Goal: Transaction & Acquisition: Purchase product/service

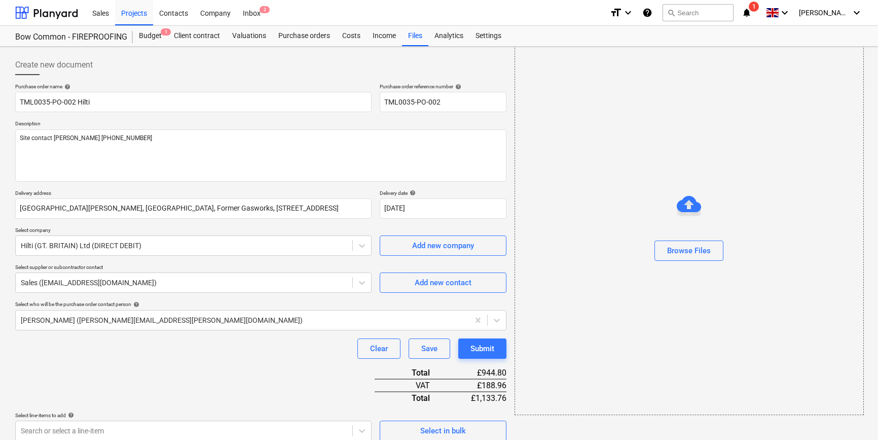
scroll to position [117, 0]
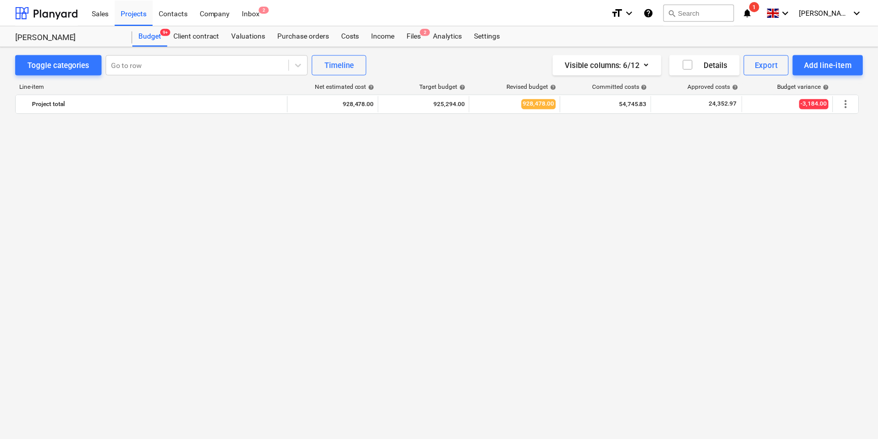
scroll to position [732, 0]
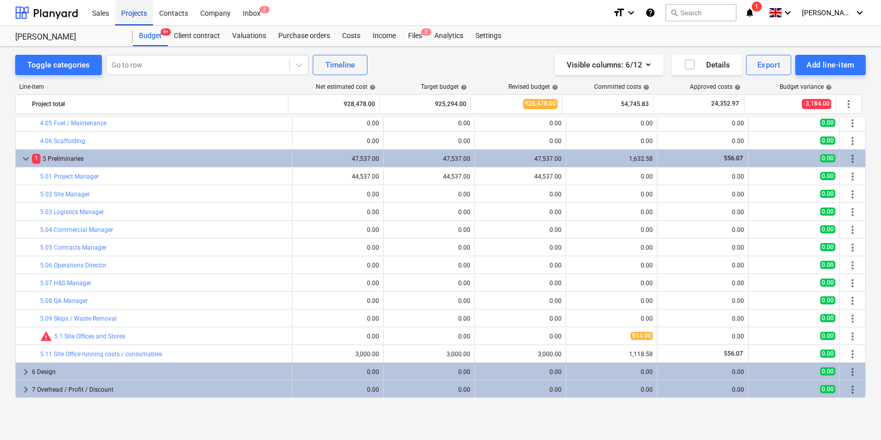
click at [126, 11] on div "Projects" at bounding box center [134, 12] width 38 height 26
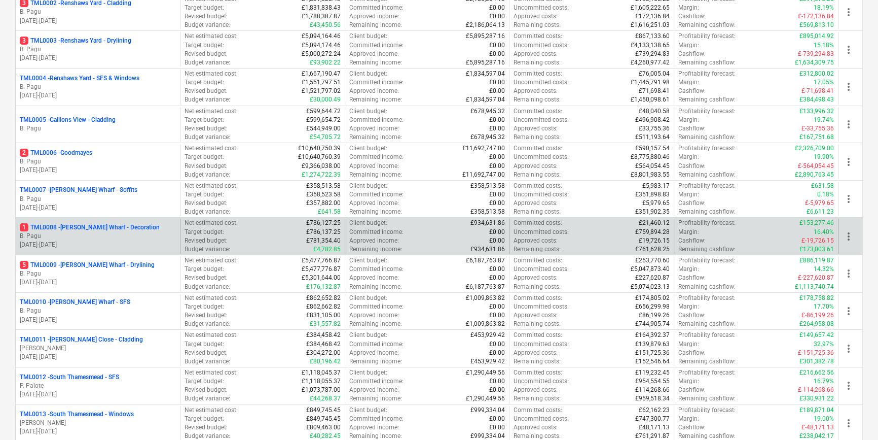
scroll to position [230, 0]
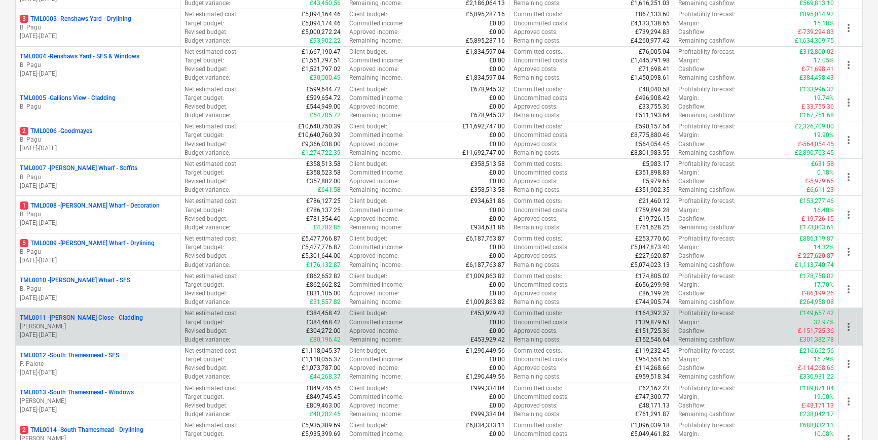
click at [105, 335] on p "[DATE] - [DATE]" at bounding box center [98, 335] width 156 height 9
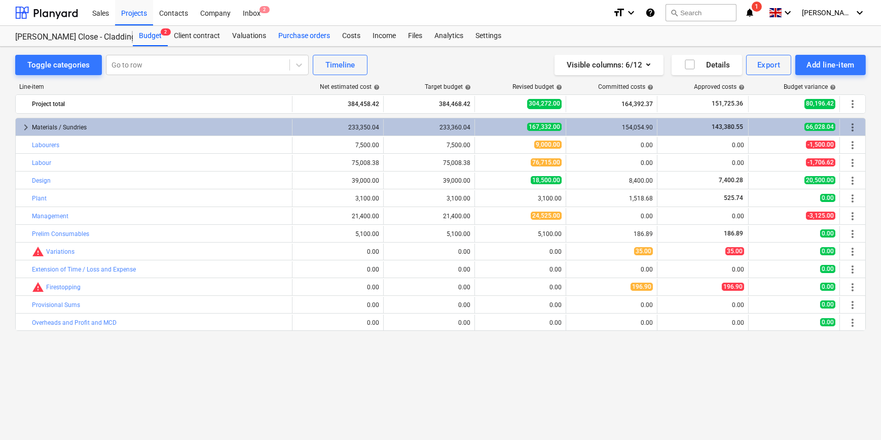
click at [284, 33] on div "Purchase orders" at bounding box center [304, 36] width 64 height 20
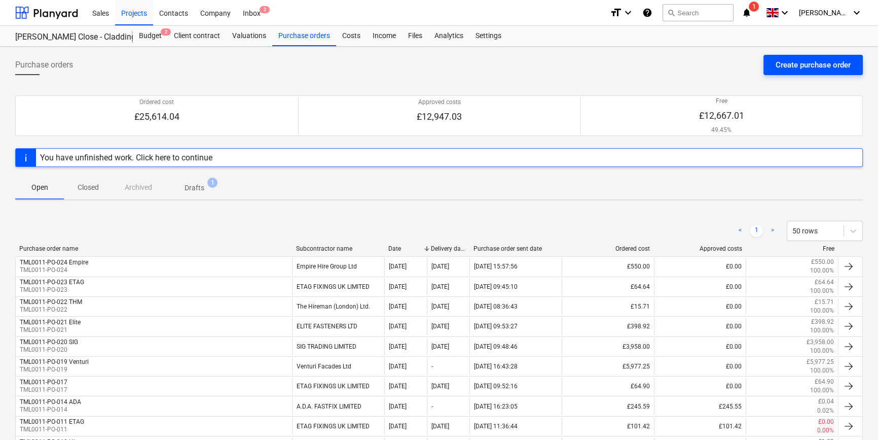
click at [789, 61] on div "Create purchase order" at bounding box center [813, 64] width 75 height 13
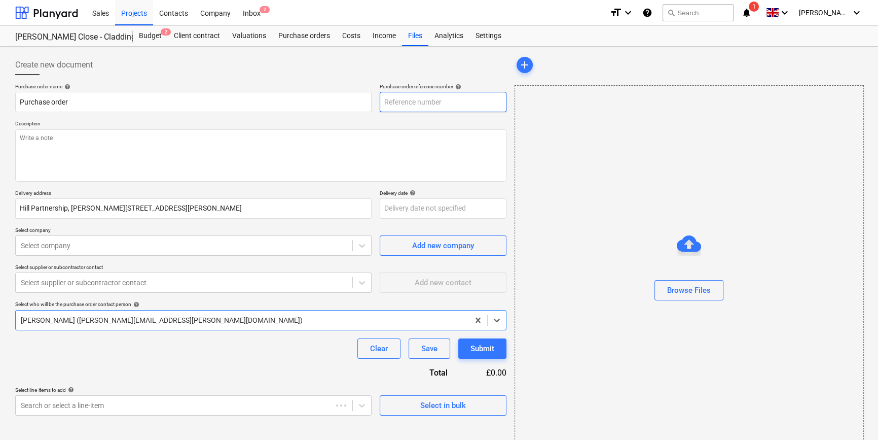
type textarea "x"
type input "TML0011-PO-025"
drag, startPoint x: 442, startPoint y: 101, endPoint x: 380, endPoint y: 103, distance: 61.4
click at [380, 103] on input "TML0011-PO-025" at bounding box center [443, 102] width 127 height 20
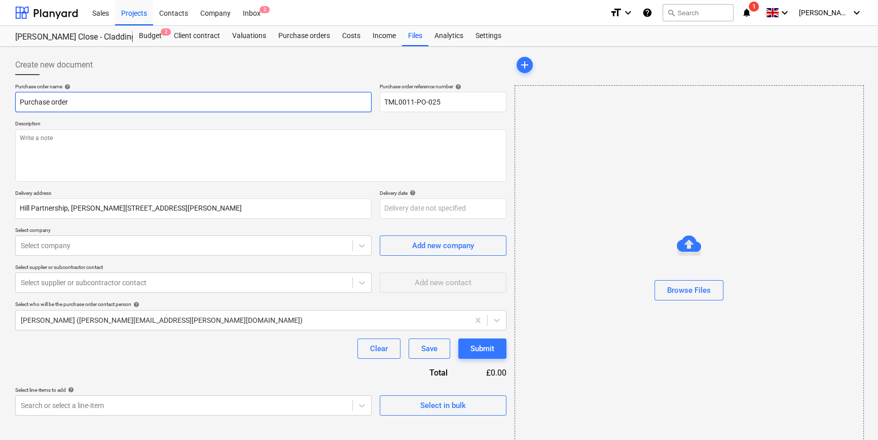
drag, startPoint x: 69, startPoint y: 105, endPoint x: 13, endPoint y: 105, distance: 56.8
click at [13, 105] on div "Create new document Purchase order name help Purchase order Purchase order refe…" at bounding box center [260, 255] width 499 height 408
paste input "TML0011-PO-025"
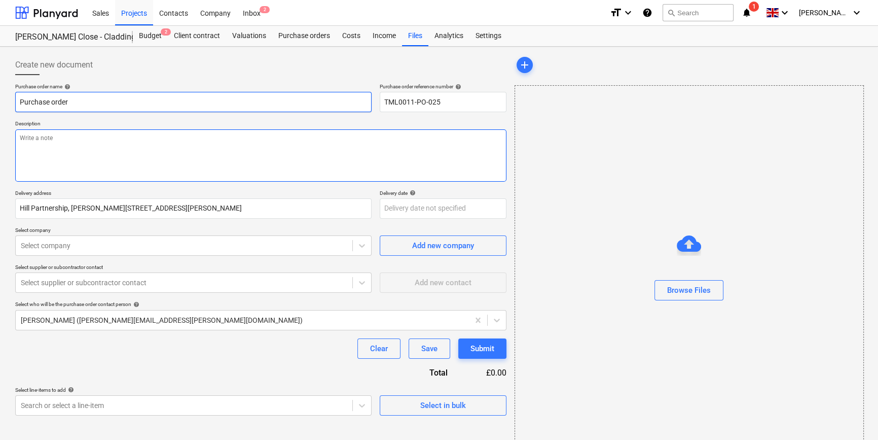
type textarea "x"
type input "TML0011-PO-025"
type textarea "x"
type input "TML0011-PO-025"
type textarea "x"
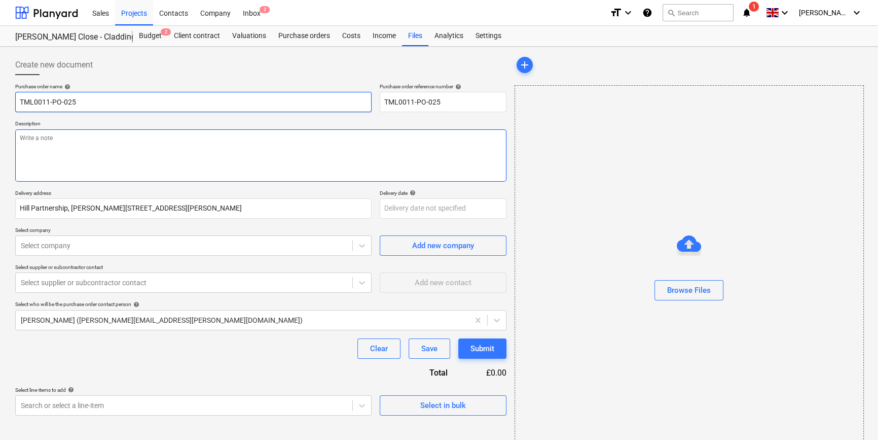
type input "TML0011-PO-025 B"
type textarea "x"
type input "TML0011-PO-025 BT"
type textarea "x"
type input "TML0011-PO-025 BTS"
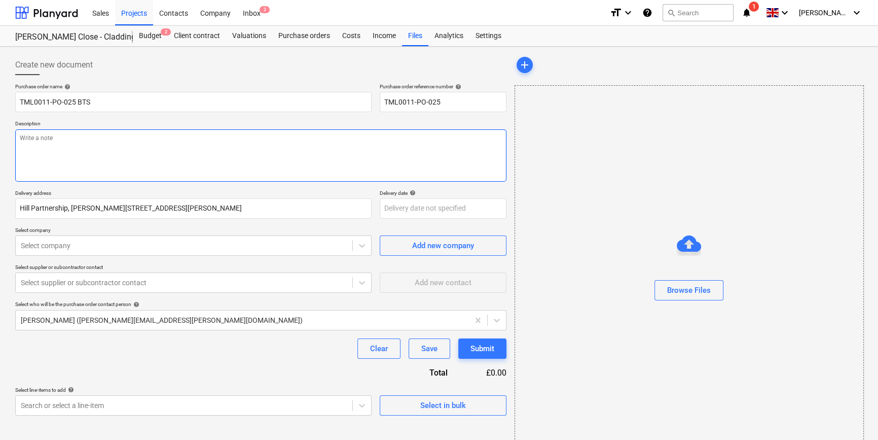
click at [55, 145] on textarea at bounding box center [260, 155] width 491 height 52
type textarea "x"
type textarea "S"
type textarea "x"
type textarea "Si"
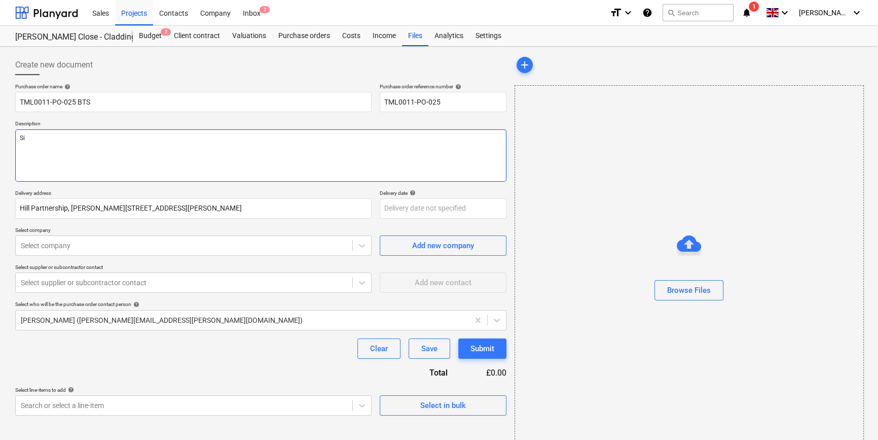
type textarea "x"
type textarea "Sit"
type textarea "x"
type textarea "Site"
type textarea "x"
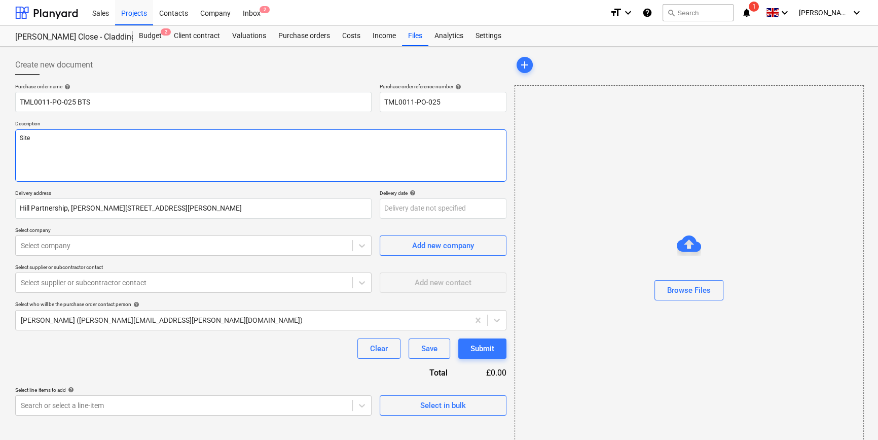
type textarea "Site"
type textarea "x"
type textarea "Site c"
type textarea "x"
type textarea "Site co"
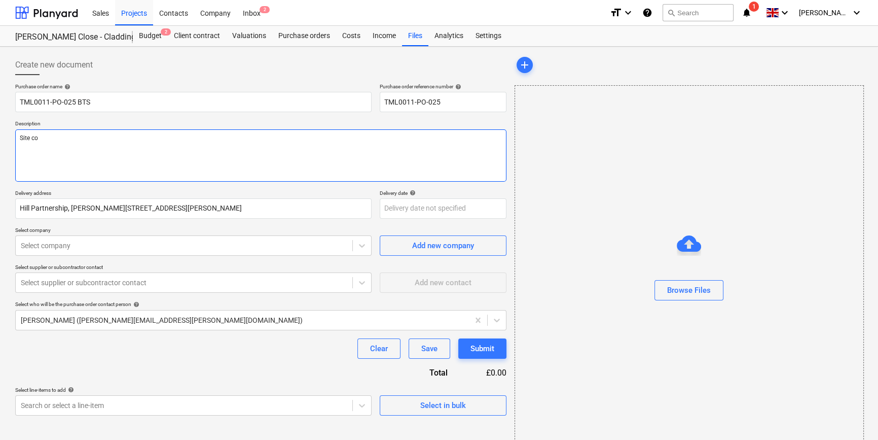
type textarea "x"
type textarea "Site con"
type textarea "x"
type textarea "Site cont"
type textarea "x"
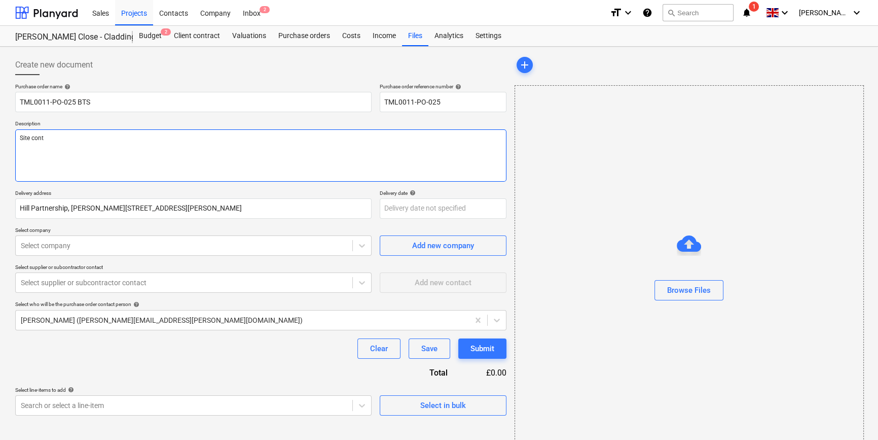
type textarea "Site conta"
type textarea "x"
type textarea "Site contac"
type textarea "x"
type textarea "Site contact"
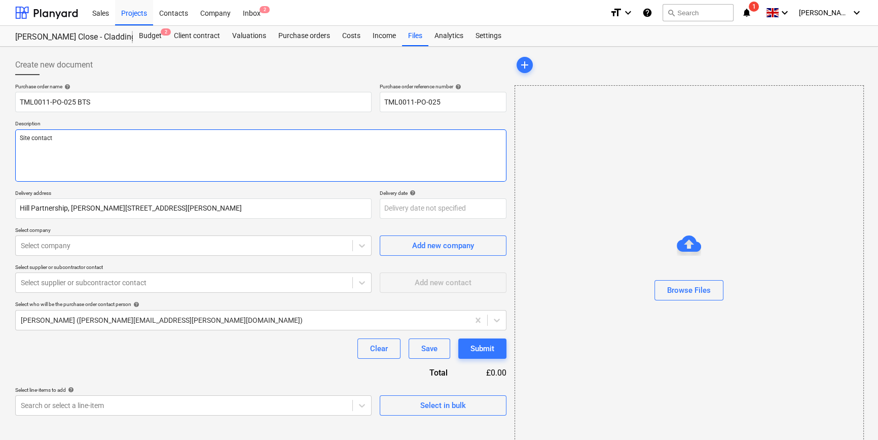
type textarea "x"
type textarea "Site contact"
type textarea "x"
type textarea "Site contact C"
type textarea "x"
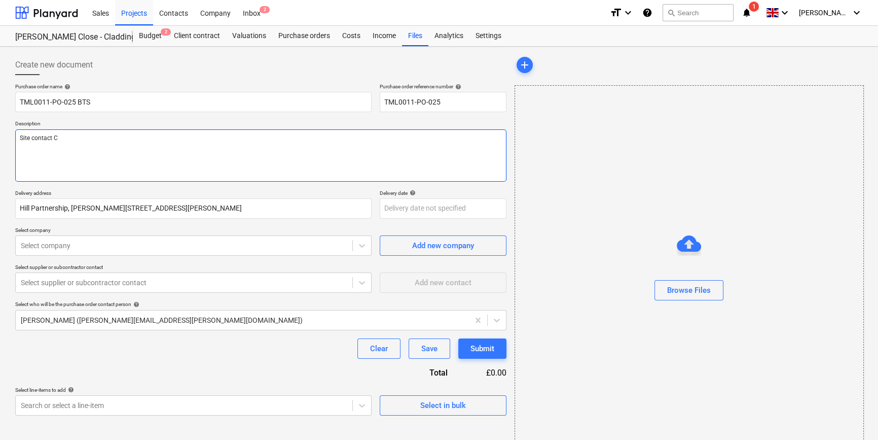
type textarea "Site contact Co"
type textarea "x"
type textarea "Site contact Con"
type textarea "x"
type textarea "Site contact Cons"
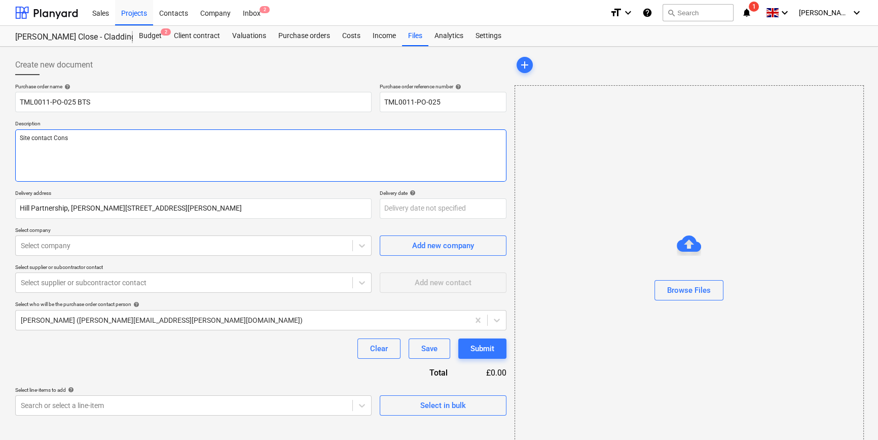
type textarea "x"
type textarea "Site contact Const"
type textarea "x"
type textarea "Site contact Consta"
type textarea "x"
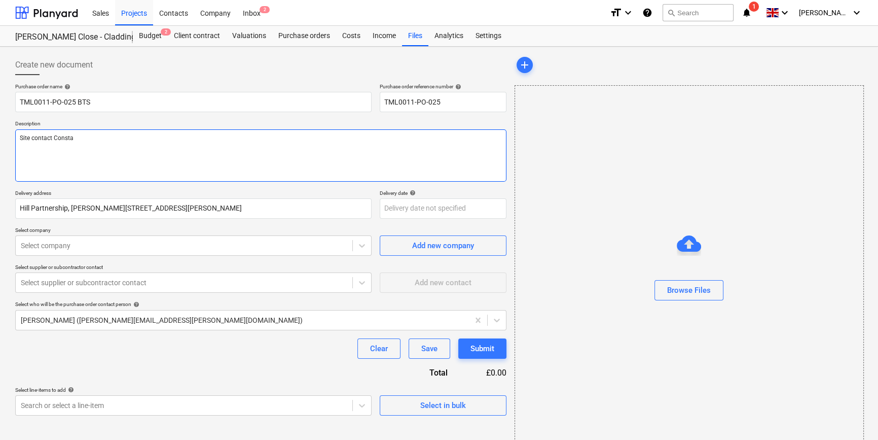
type textarea "Site contact Constan"
type textarea "x"
type textarea "Site contact Constant"
type textarea "x"
type textarea "Site contact [PERSON_NAME]"
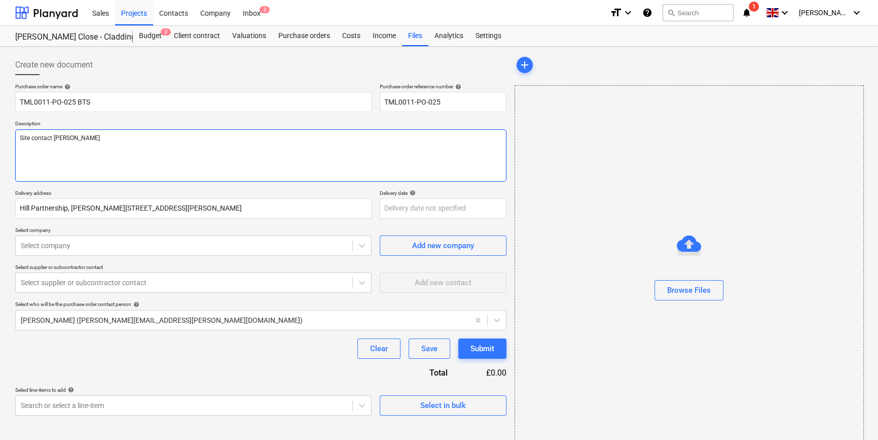
type textarea "x"
type textarea "Site contact [PERSON_NAME]"
type textarea "x"
type textarea "Site contact [PERSON_NAME]"
type textarea "x"
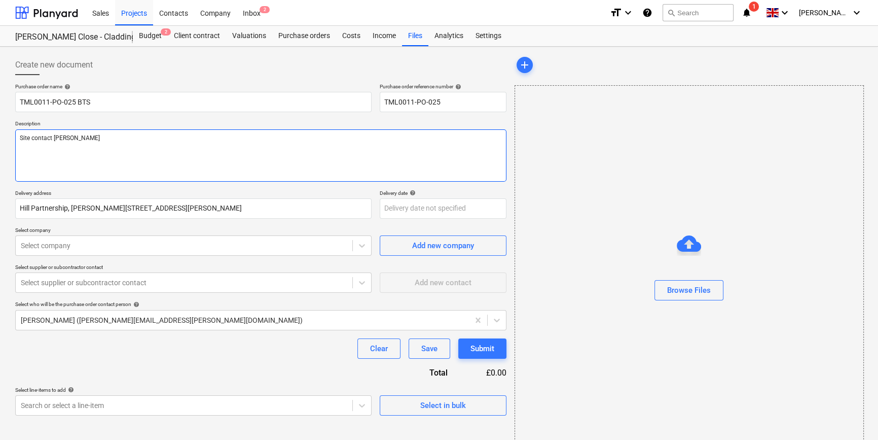
type textarea "Site contact [PERSON_NAME] 0"
type textarea "x"
type textarea "Site contact [PERSON_NAME] 07"
type textarea "x"
type textarea "Site contact Constantin 078"
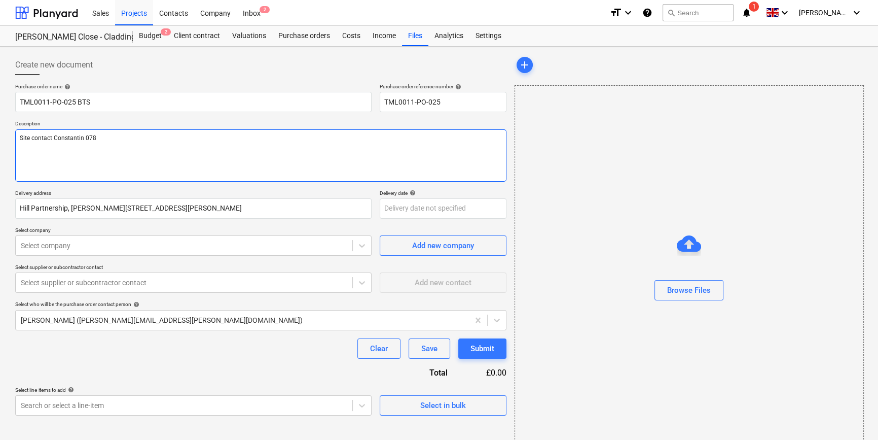
type textarea "x"
type textarea "Site contact Constantin 0786"
type textarea "x"
type textarea "Site contact [PERSON_NAME] 07869"
type textarea "x"
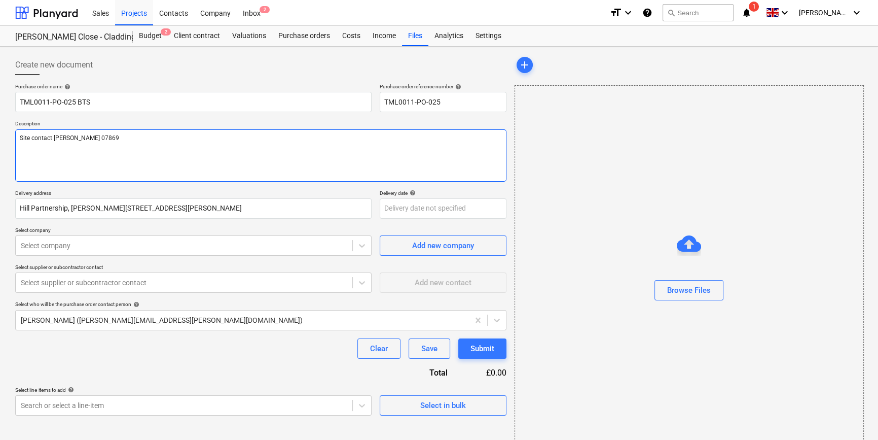
type textarea "Site contact [PERSON_NAME] 07869"
type textarea "x"
type textarea "Site contact [PERSON_NAME] 07869 7"
type textarea "x"
type textarea "Site contact [PERSON_NAME] [PHONE_NUMBER]"
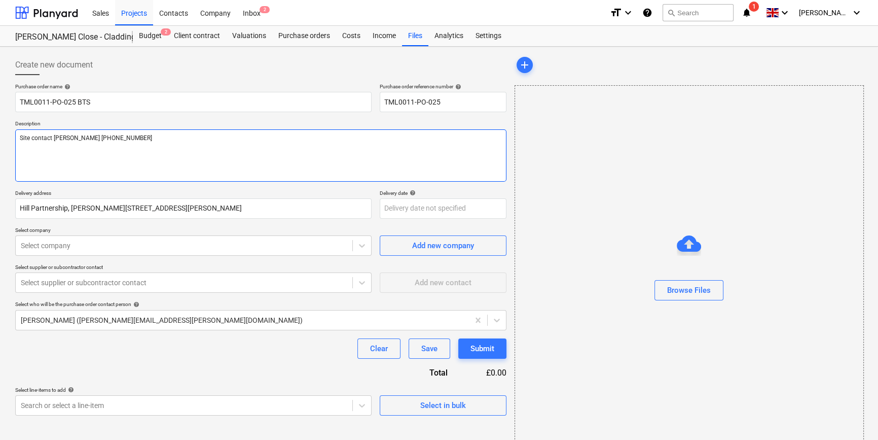
type textarea "x"
type textarea "Site contact [PERSON_NAME] [PHONE_NUMBER]"
type textarea "x"
type textarea "Site contact [PERSON_NAME] [PHONE_NUMBER]"
type textarea "x"
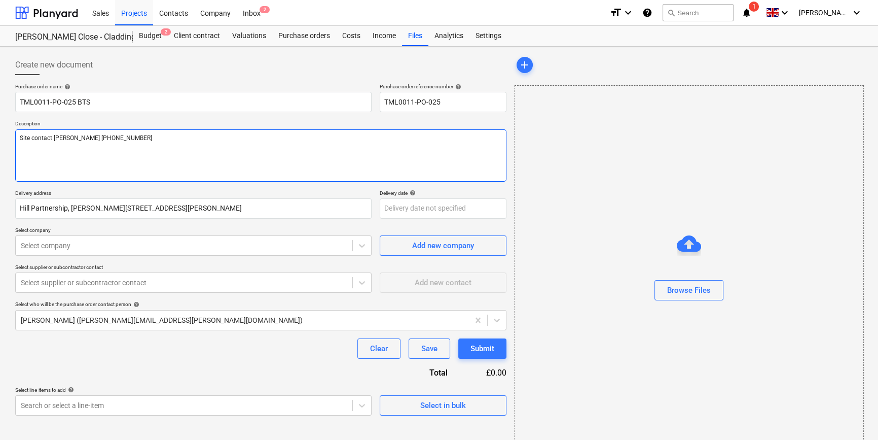
type textarea "Site contact [PERSON_NAME] [PHONE_NUMBER]"
type textarea "x"
type textarea "Site contact [PERSON_NAME] [PHONE_NUMBER]"
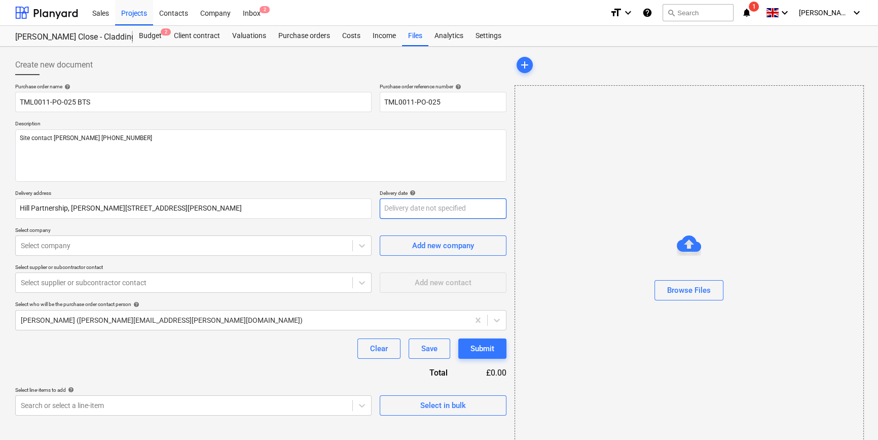
type textarea "x"
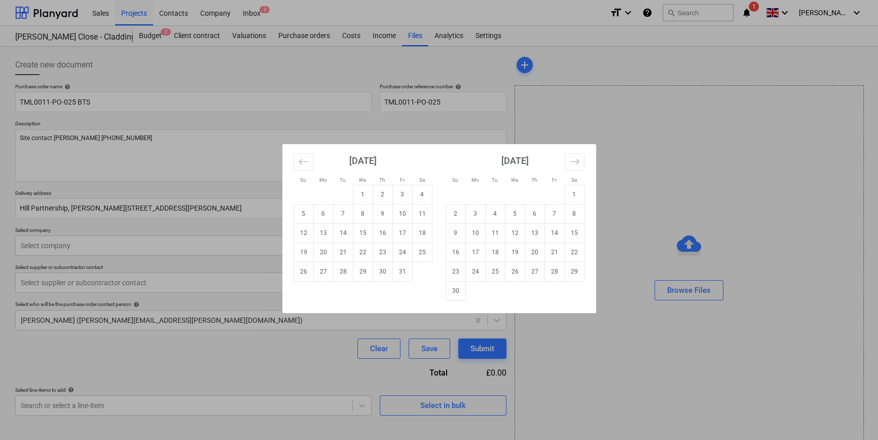
click at [438, 206] on body "Sales Projects Contacts Company Inbox 2 format_size keyboard_arrow_down help se…" at bounding box center [439, 220] width 878 height 440
click at [245, 363] on div "Su Mo Tu We Th Fr Sa Su Mo Tu We Th Fr Sa [DATE] 1 2 3 4 5 6 7 8 9 10 11 12 13 …" at bounding box center [439, 220] width 878 height 440
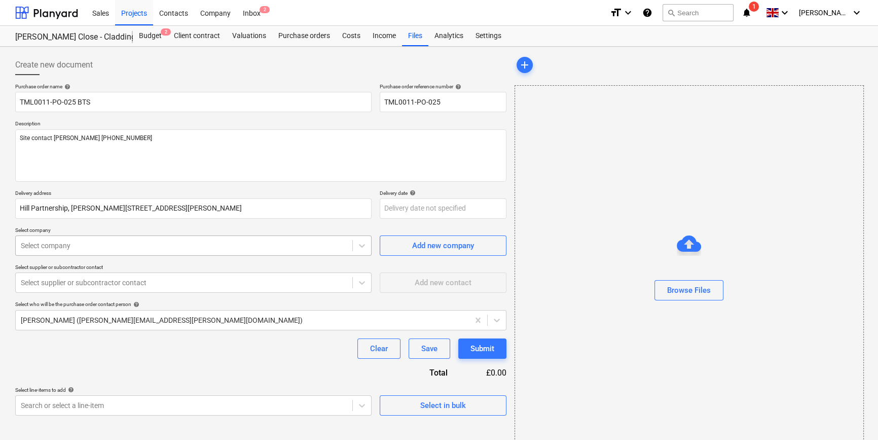
click at [106, 244] on div at bounding box center [184, 245] width 326 height 10
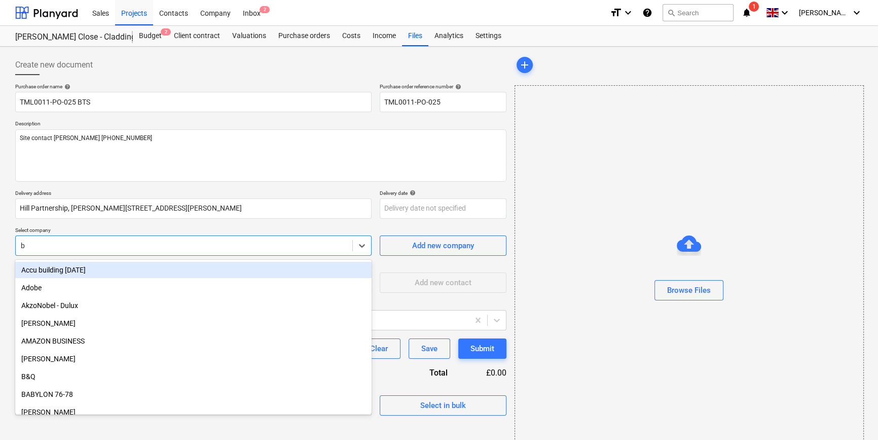
type input "bt"
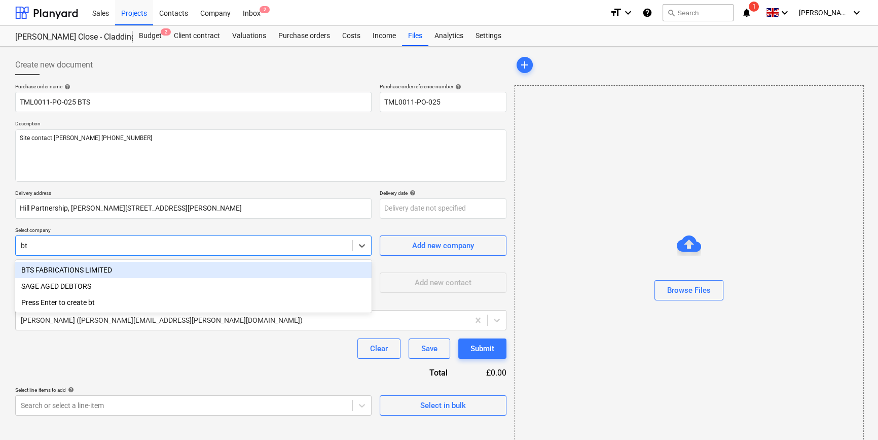
click at [104, 271] on div "BTS FABRICATIONS LIMITED" at bounding box center [193, 270] width 356 height 16
type textarea "x"
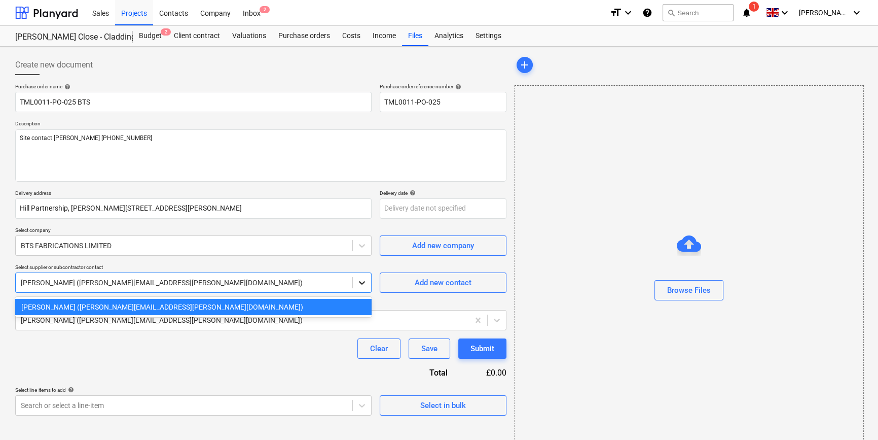
click at [358, 284] on icon at bounding box center [362, 282] width 10 height 10
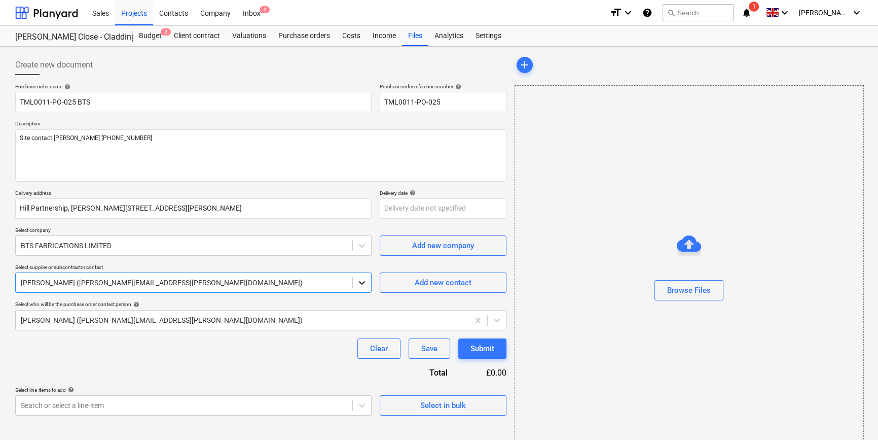
click at [358, 284] on icon at bounding box center [362, 282] width 10 height 10
click at [448, 284] on div "Add new contact" at bounding box center [443, 282] width 57 height 13
type textarea "x"
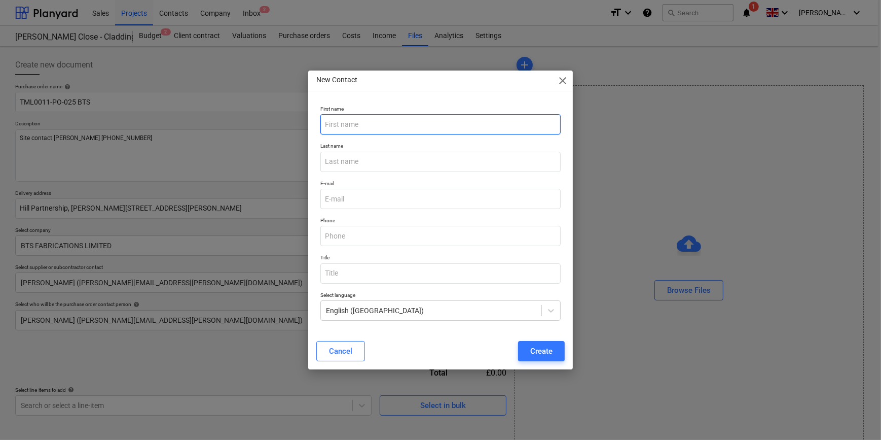
click at [353, 124] on input "text" at bounding box center [440, 124] width 240 height 20
type input "[PERSON_NAME]"
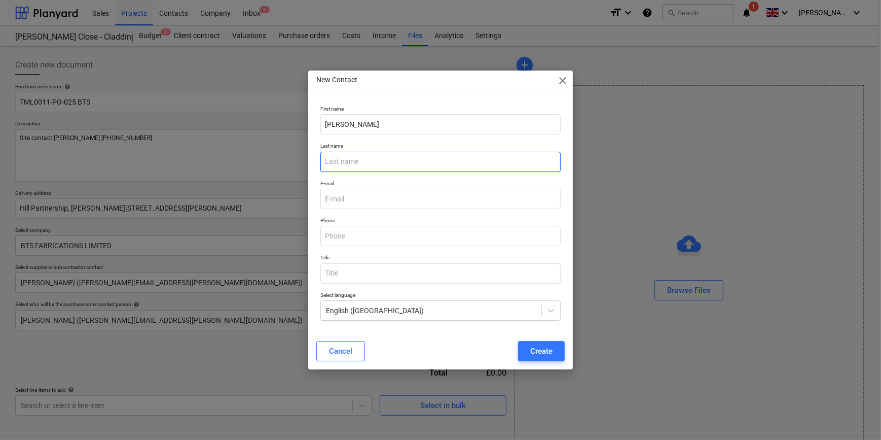
click at [348, 165] on input "text" at bounding box center [440, 162] width 240 height 20
type input "[PERSON_NAME]"
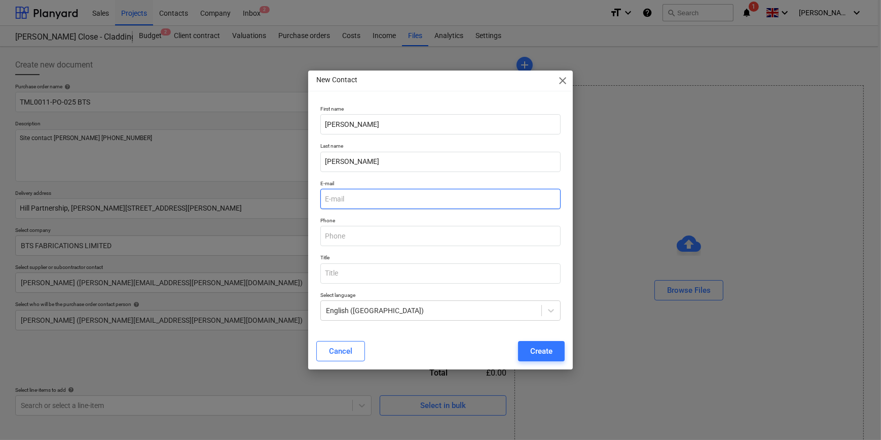
click at [338, 196] on input "email" at bounding box center [440, 199] width 240 height 20
type textarea "x"
paste input "[PERSON_NAME] <[EMAIL_ADDRESS][DOMAIN_NAME]>"
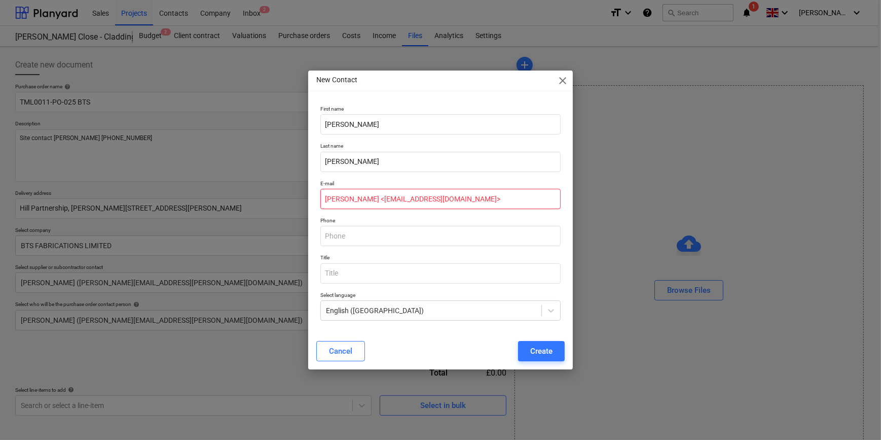
click at [380, 198] on input "[PERSON_NAME] <[EMAIL_ADDRESS][DOMAIN_NAME]>" at bounding box center [440, 199] width 240 height 20
click at [453, 201] on input "[PERSON_NAME][EMAIL_ADDRESS][DOMAIN_NAME]>" at bounding box center [440, 199] width 240 height 20
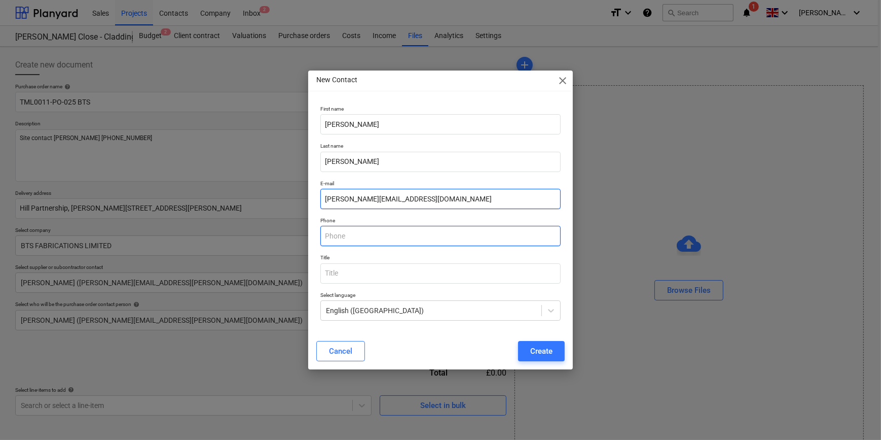
type input "[PERSON_NAME][EMAIL_ADDRESS][DOMAIN_NAME]"
click at [366, 240] on input "text" at bounding box center [440, 236] width 240 height 20
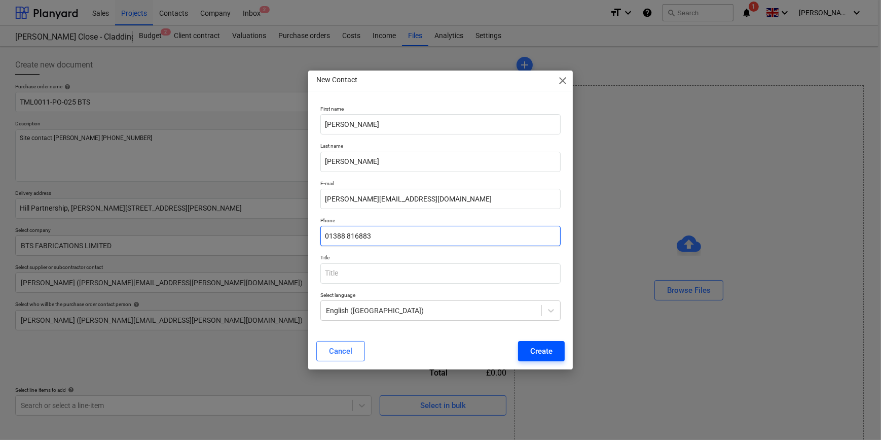
type input "01388 816883"
click at [557, 355] on button "Create" at bounding box center [541, 351] width 47 height 20
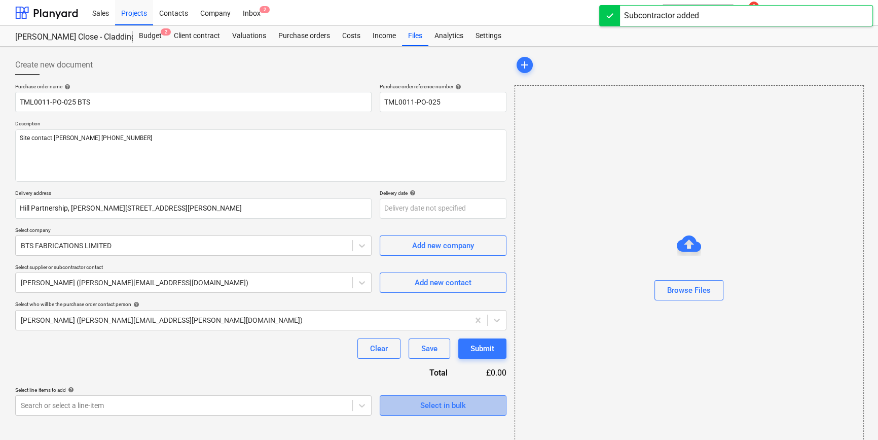
click at [451, 405] on div "Select in bulk" at bounding box center [443, 404] width 46 height 13
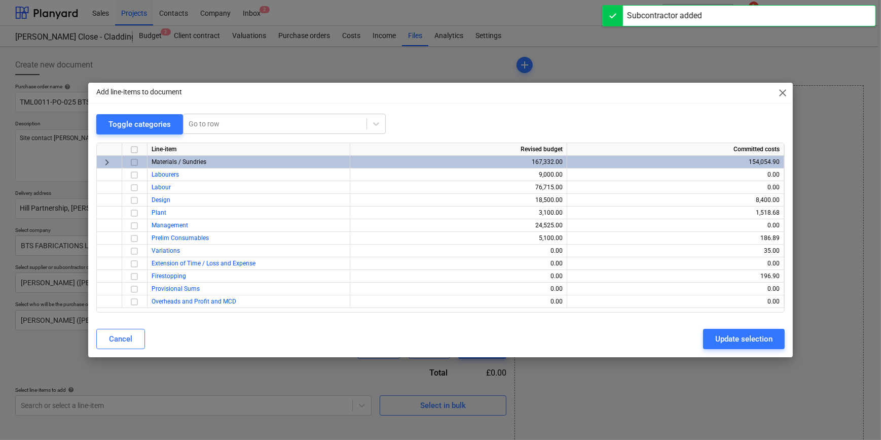
click at [135, 162] on input "checkbox" at bounding box center [134, 162] width 12 height 12
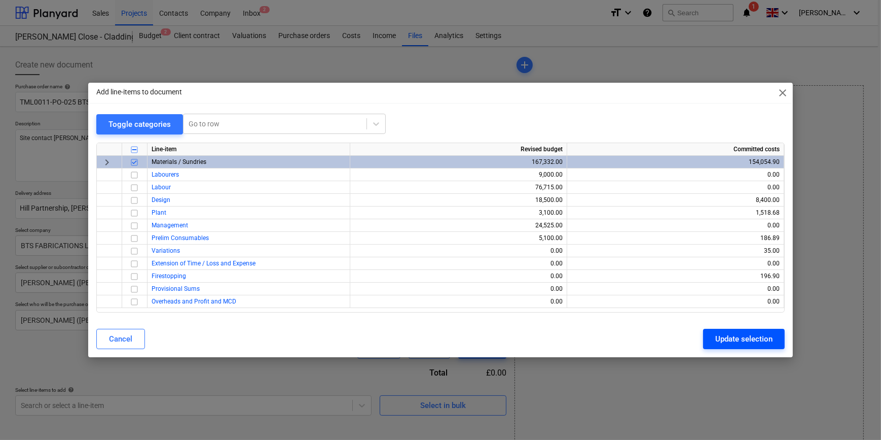
click at [728, 340] on div "Update selection" at bounding box center [743, 338] width 57 height 13
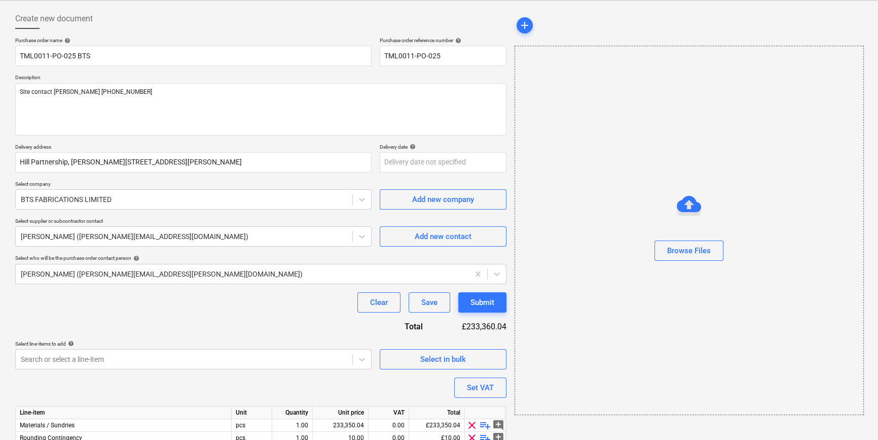
scroll to position [91, 0]
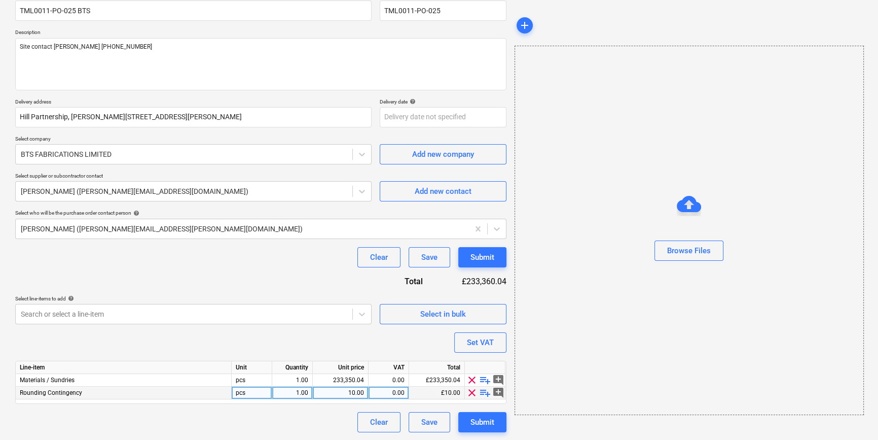
click at [468, 394] on span "clear" at bounding box center [472, 392] width 12 height 12
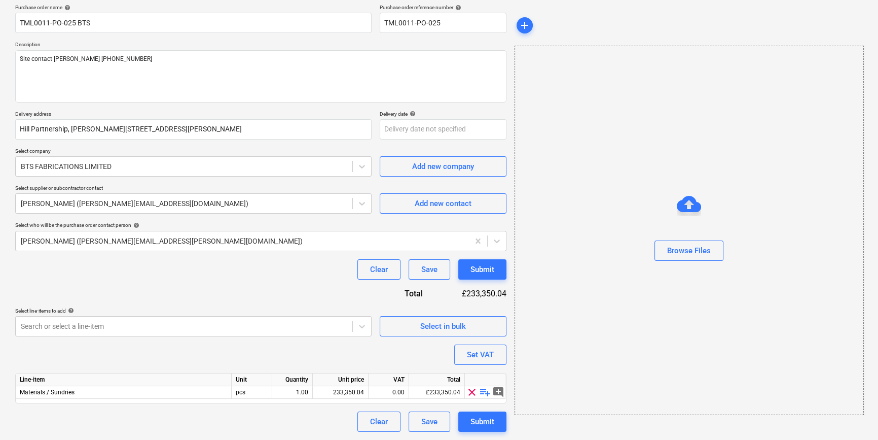
scroll to position [79, 0]
click at [482, 392] on span "playlist_add" at bounding box center [485, 392] width 12 height 12
type textarea "x"
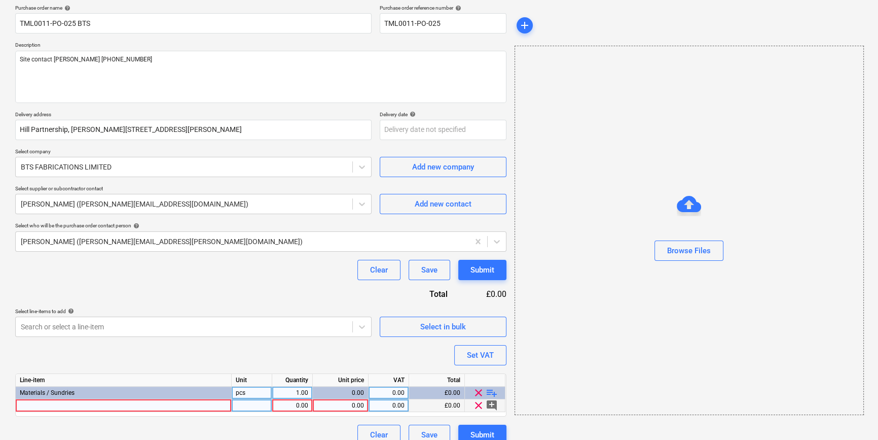
click at [99, 406] on div at bounding box center [124, 405] width 216 height 13
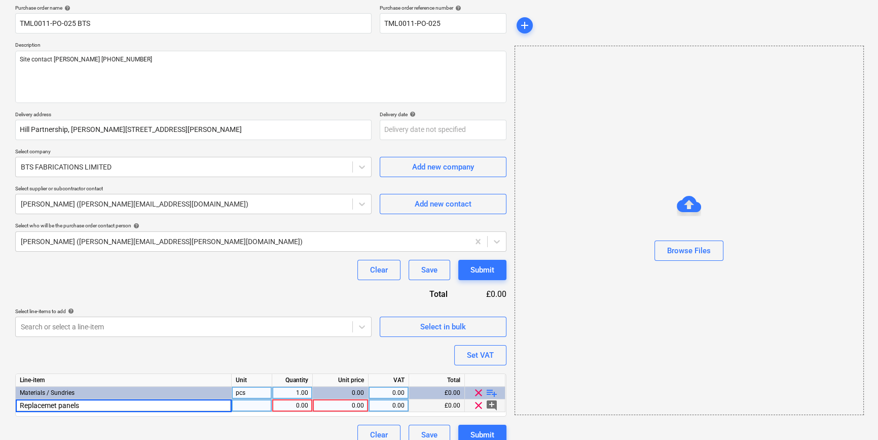
click at [54, 405] on input "Replacemet panels" at bounding box center [123, 405] width 215 height 12
click at [95, 408] on input "Replacement panels" at bounding box center [123, 405] width 215 height 12
type input "Replacement panels per Q43714"
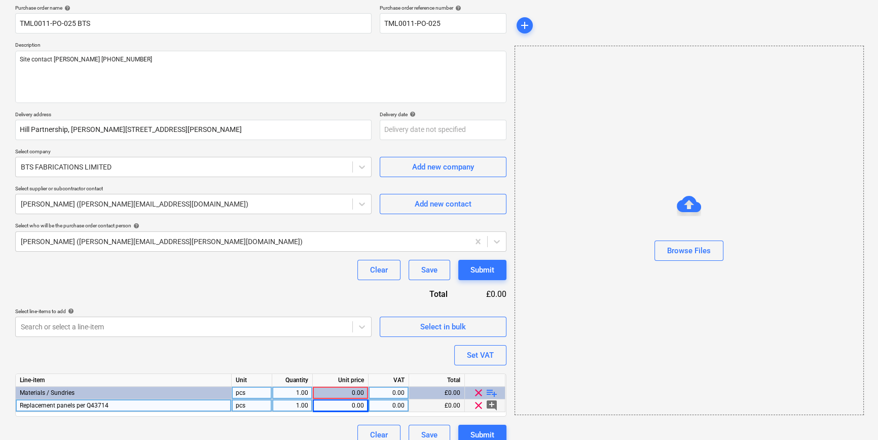
type textarea "x"
click at [353, 402] on div "0.00" at bounding box center [340, 405] width 47 height 13
type input "215.95"
type textarea "x"
type input "20"
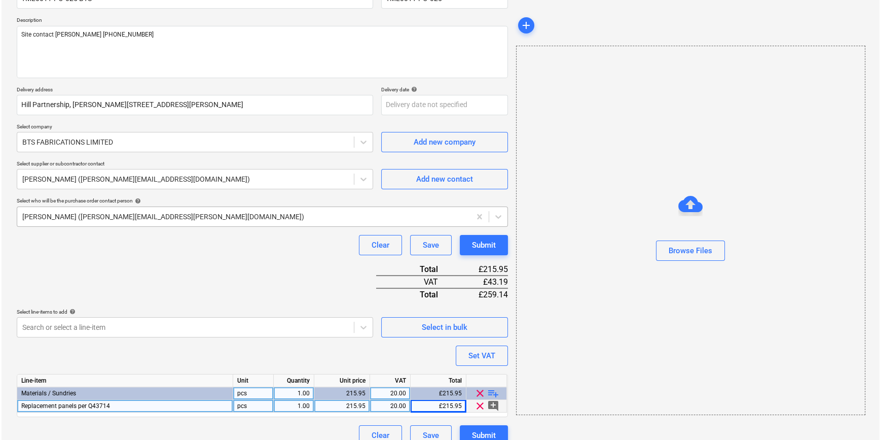
scroll to position [117, 0]
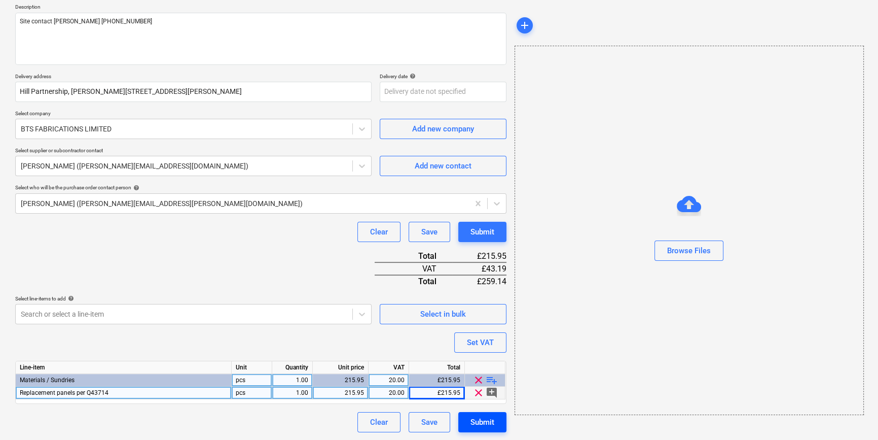
click at [479, 423] on div "Submit" at bounding box center [482, 421] width 24 height 13
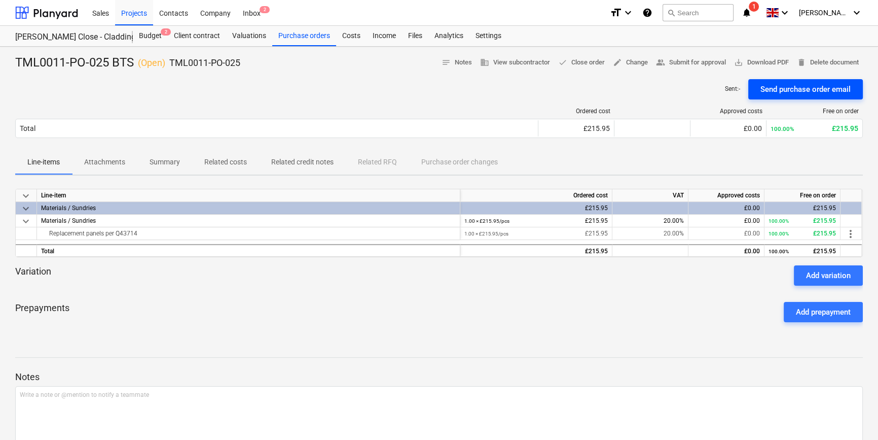
click at [799, 90] on div "Send purchase order email" at bounding box center [805, 89] width 90 height 13
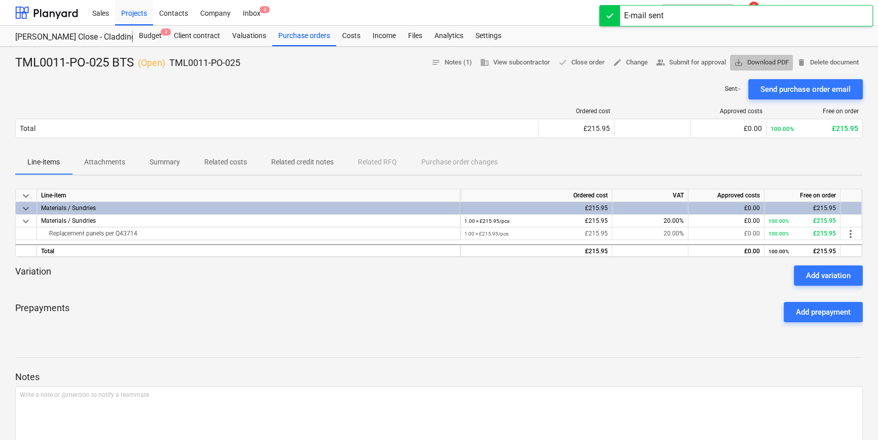
click at [765, 60] on span "save_alt Download PDF" at bounding box center [761, 63] width 55 height 12
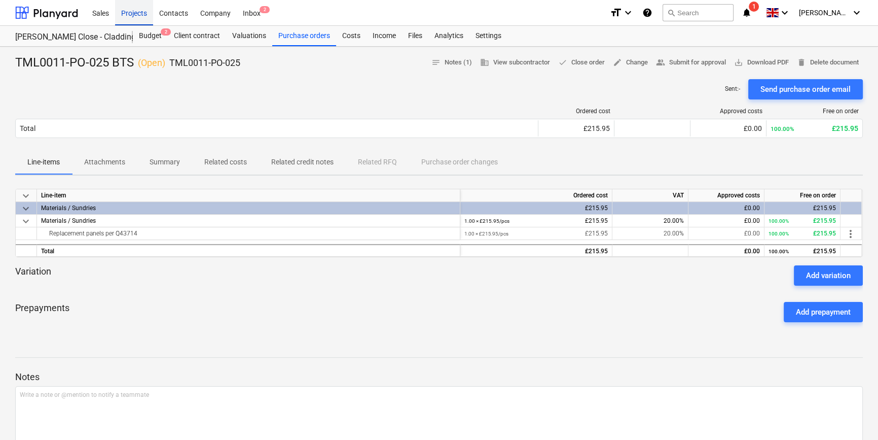
click at [126, 14] on div "Projects" at bounding box center [134, 12] width 38 height 26
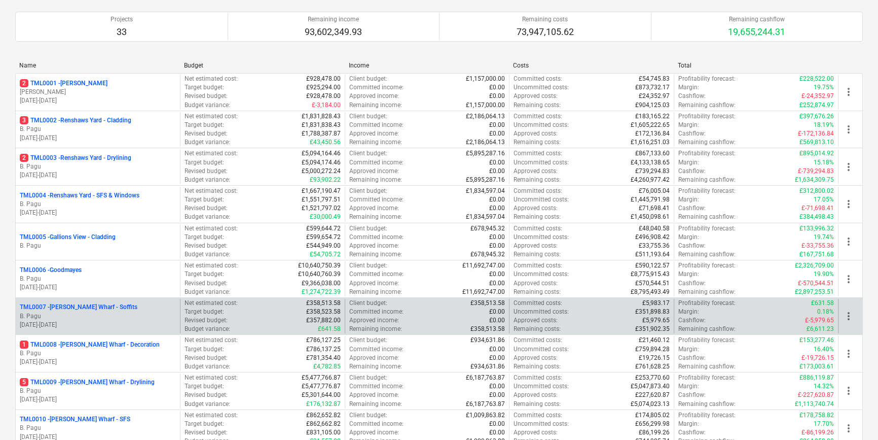
scroll to position [92, 0]
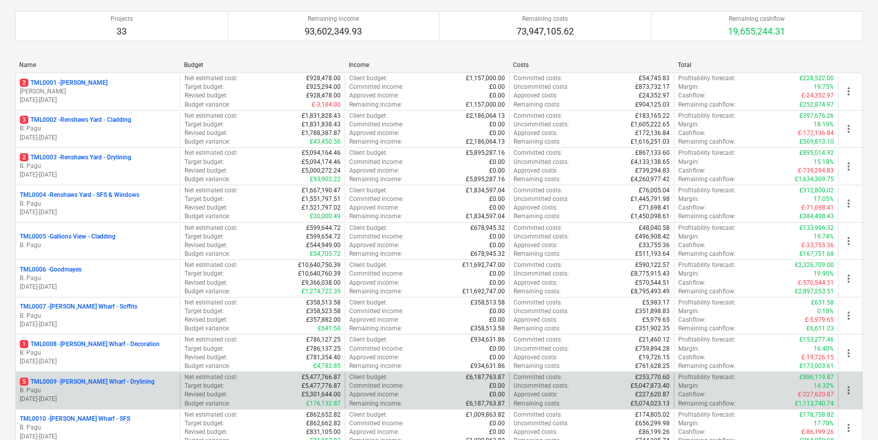
click at [117, 386] on p "B. Pagu" at bounding box center [98, 390] width 156 height 9
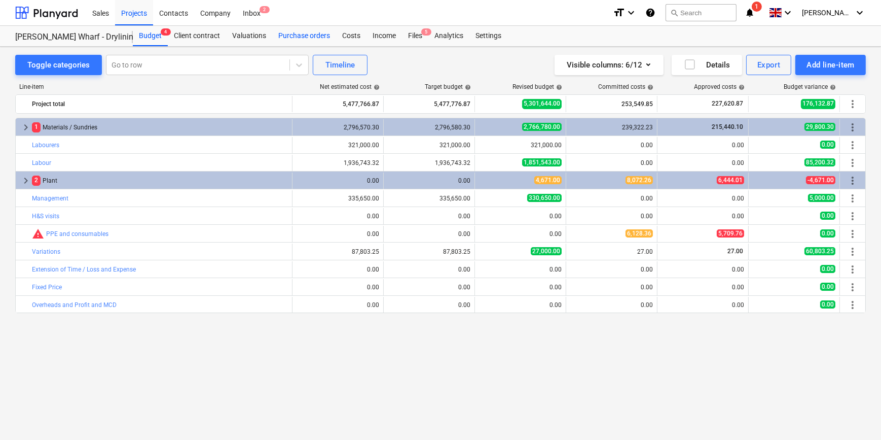
click at [318, 32] on div "Purchase orders" at bounding box center [304, 36] width 64 height 20
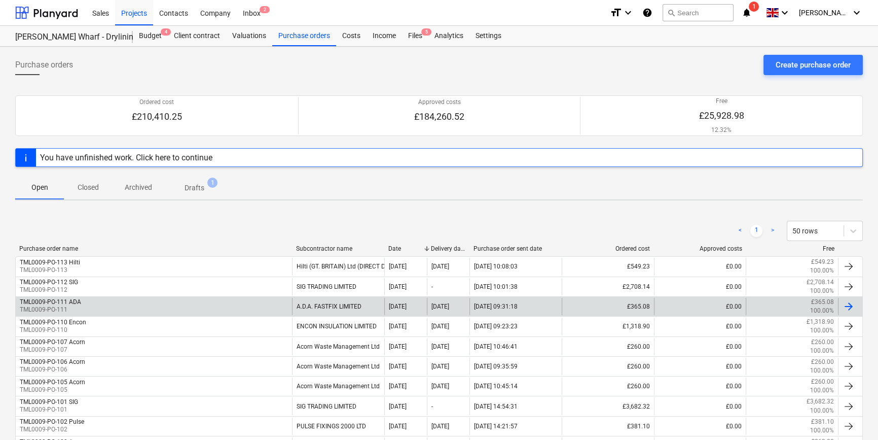
click at [850, 305] on div at bounding box center [849, 306] width 12 height 12
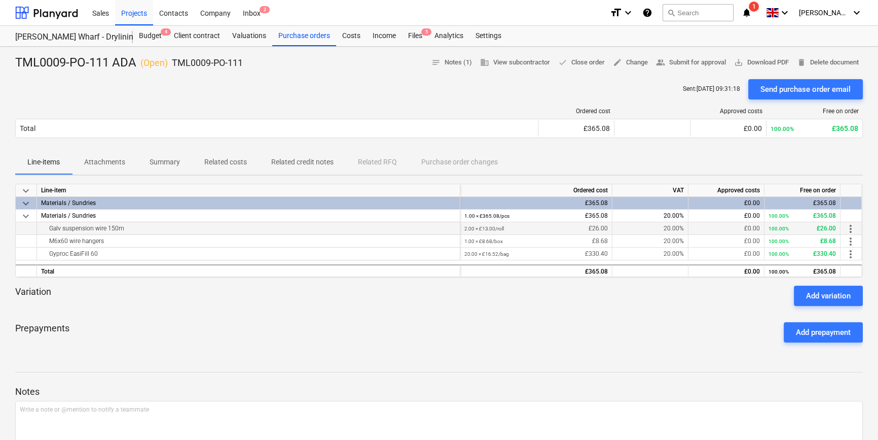
click at [850, 228] on span "more_vert" at bounding box center [851, 229] width 12 height 12
click at [850, 228] on li "Edit" at bounding box center [858, 228] width 30 height 23
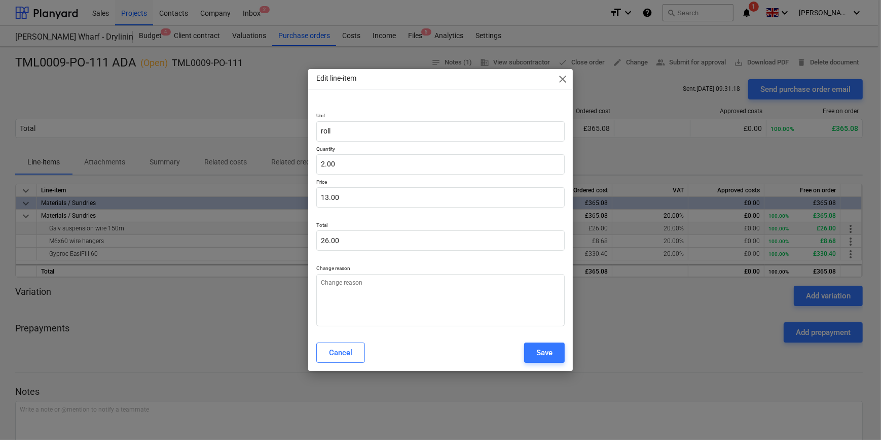
type textarea "x"
type input "13"
click at [347, 192] on input "13" at bounding box center [440, 197] width 248 height 20
type textarea "x"
type input "1"
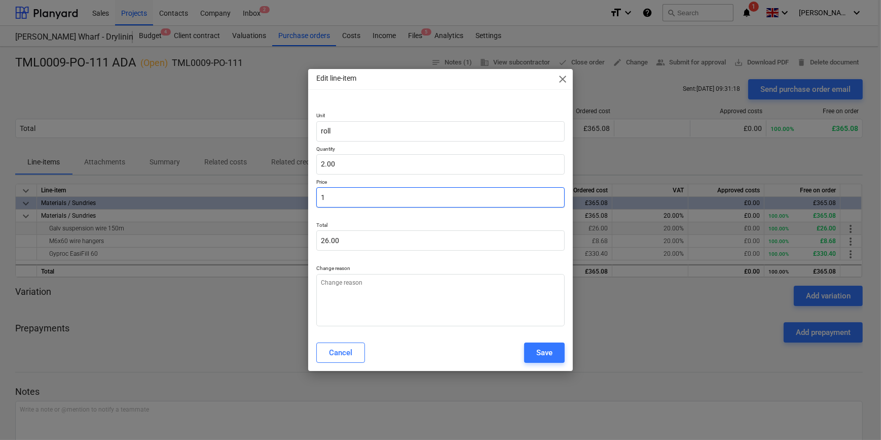
type input "2.00"
type textarea "x"
type input "11"
type input "22.00"
type textarea "x"
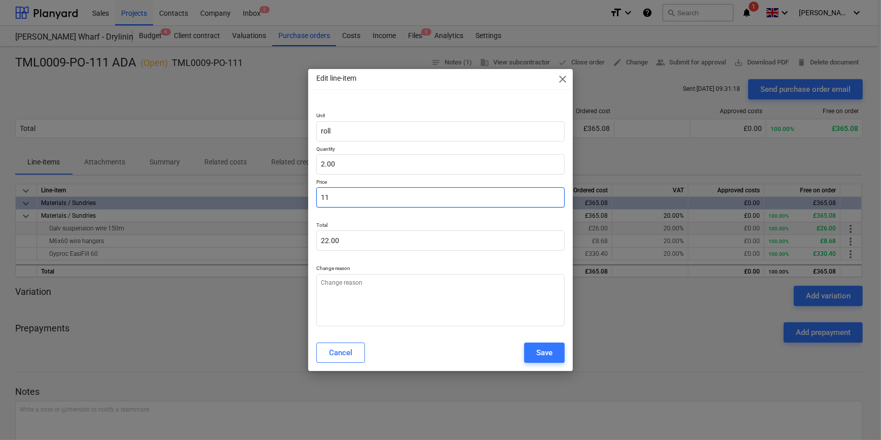
type input "11."
type textarea "x"
type input "11.7"
type input "23.40"
type textarea "x"
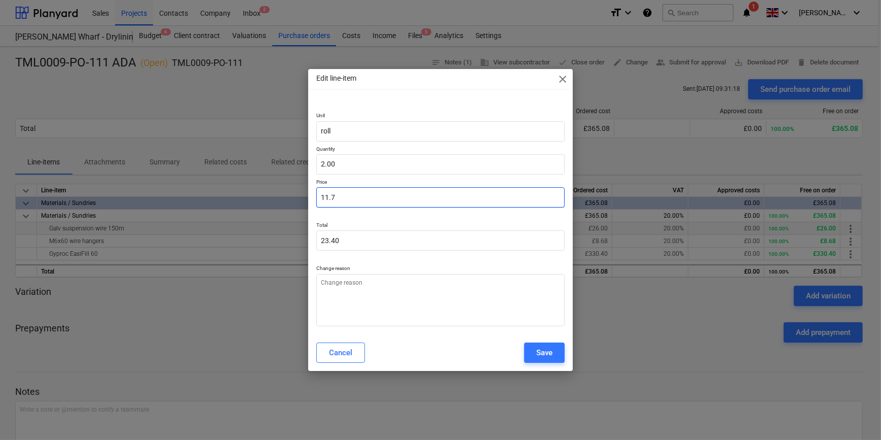
type input "11.74"
type input "23.48"
type input "11.74"
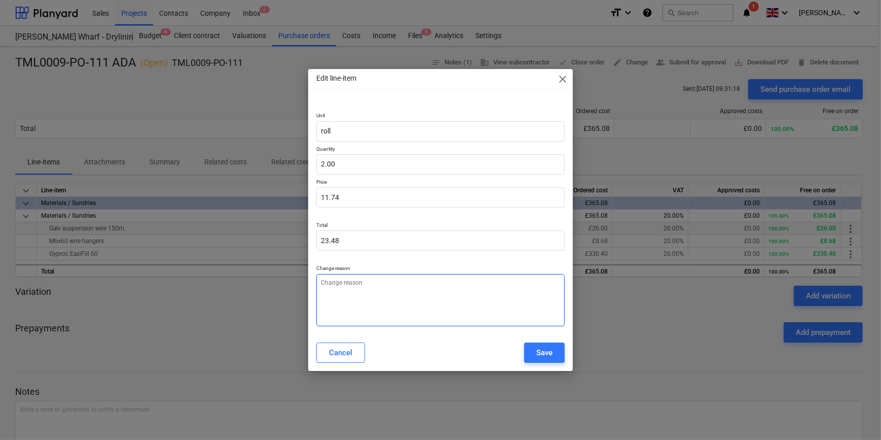
click at [349, 286] on textarea at bounding box center [440, 300] width 248 height 52
type textarea "x"
type textarea "p"
type textarea "x"
type textarea "pr"
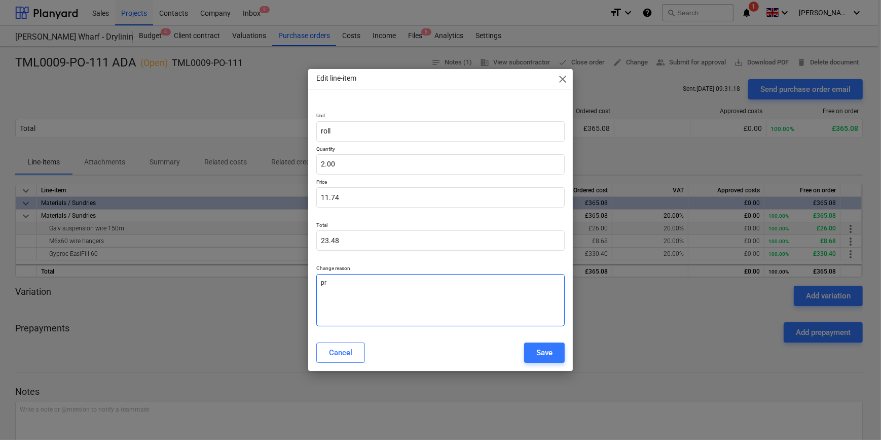
type textarea "x"
type textarea "pri"
type textarea "x"
type textarea "pric"
type textarea "x"
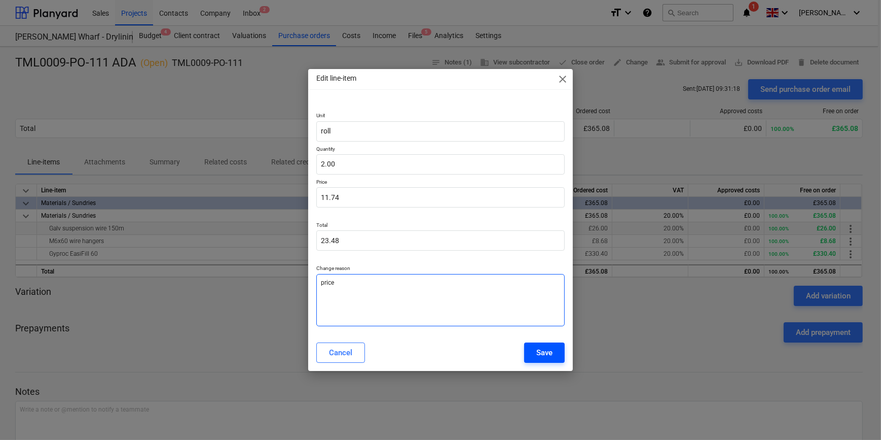
type textarea "price"
click at [548, 353] on div "Save" at bounding box center [544, 352] width 16 height 13
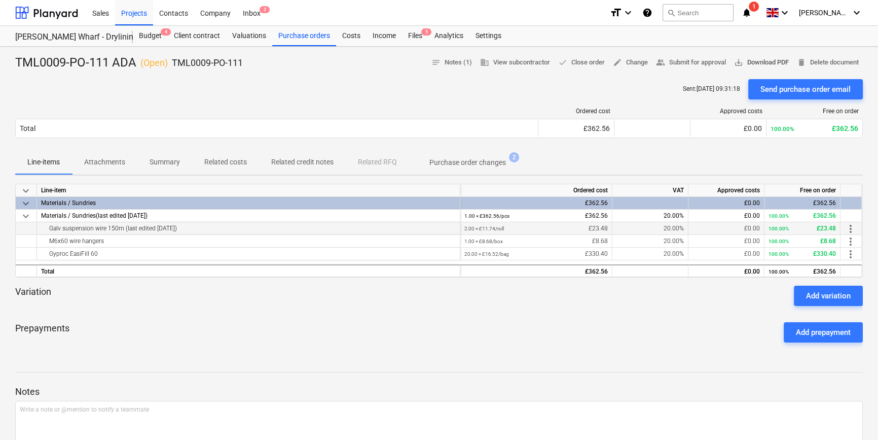
click at [770, 64] on span "save_alt Download PDF" at bounding box center [761, 63] width 55 height 12
click at [297, 37] on div "Purchase orders" at bounding box center [304, 36] width 64 height 20
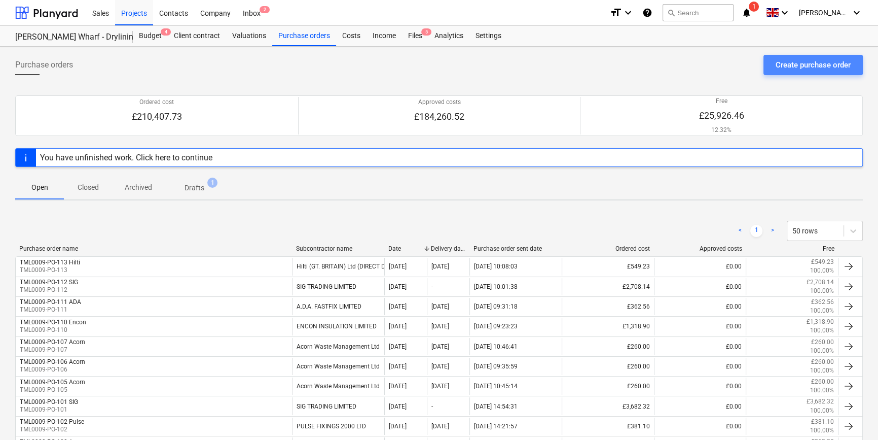
click at [812, 67] on div "Create purchase order" at bounding box center [813, 64] width 75 height 13
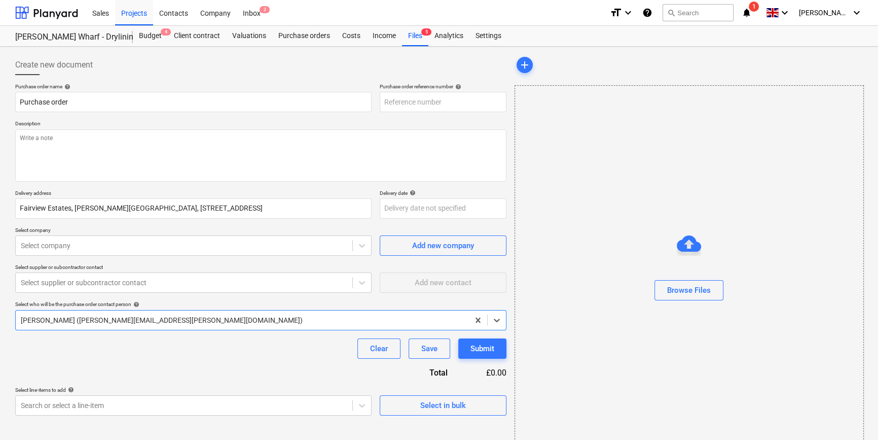
type textarea "x"
type input "TML0009-PO-114"
drag, startPoint x: 455, startPoint y: 99, endPoint x: 379, endPoint y: 102, distance: 76.6
click at [379, 102] on div "Purchase order name help Purchase order Purchase order reference number help TM…" at bounding box center [260, 97] width 491 height 29
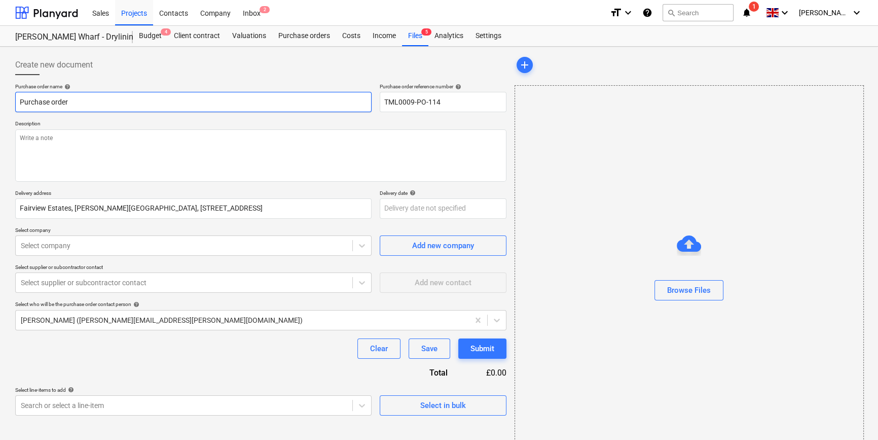
drag, startPoint x: 86, startPoint y: 99, endPoint x: 18, endPoint y: 99, distance: 67.9
click at [18, 99] on input "Purchase order" at bounding box center [193, 102] width 356 height 20
paste input "TML0009-PO-114"
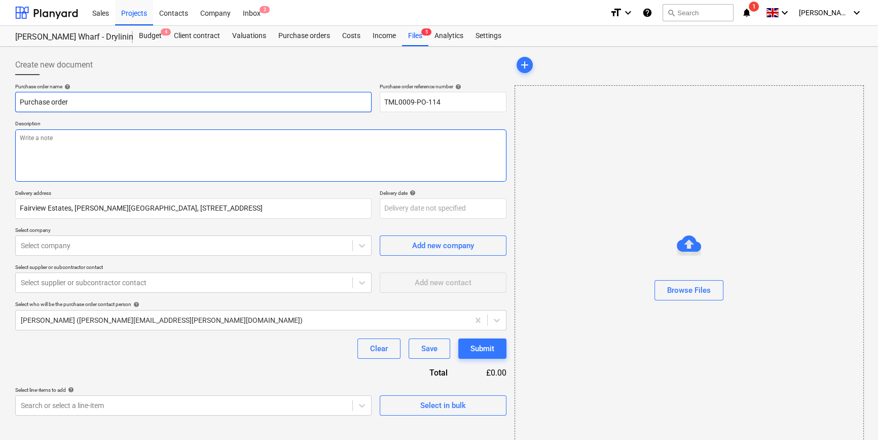
type textarea "x"
type input "TML0009-PO-114"
type textarea "x"
type input "TML0009-PO-114"
type textarea "x"
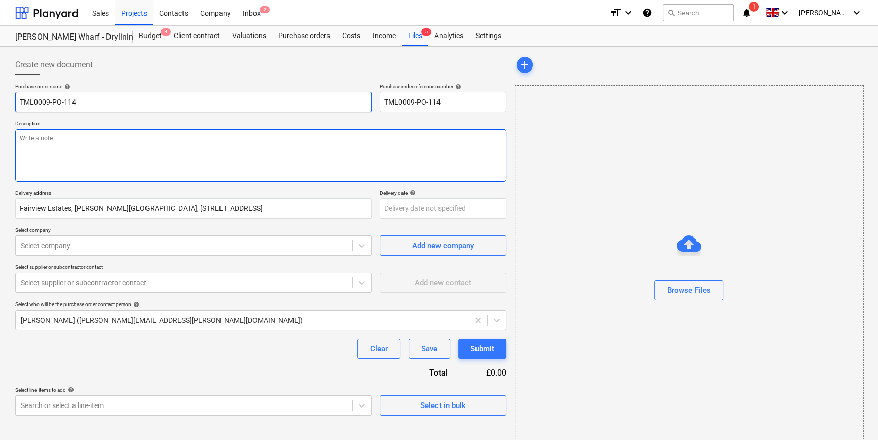
type input "TML0009-PO-114 A"
type textarea "x"
type input "TML0009-PO-114 Ac"
type textarea "x"
type input "TML0009-PO-114 Aco"
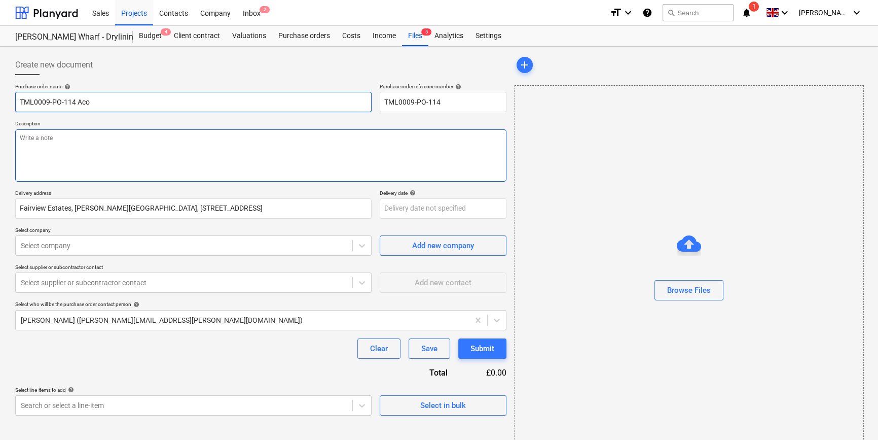
type textarea "x"
type input "TML0009-PO-114 Acor"
type textarea "x"
type input "TML0009-PO-114 Acorn"
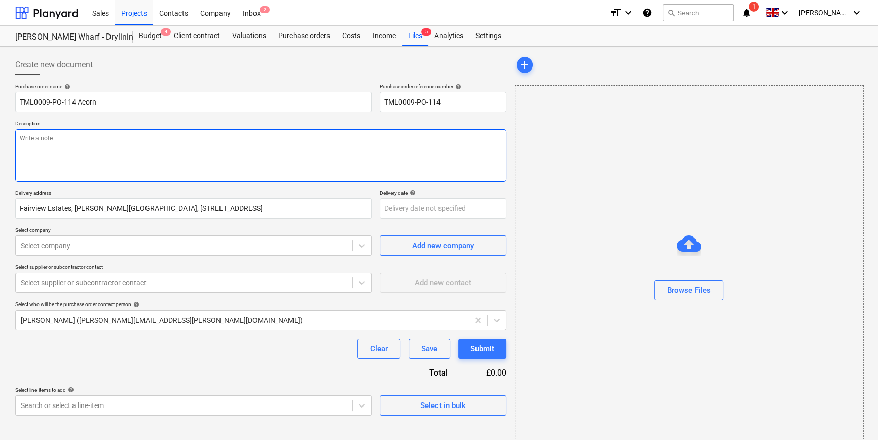
click at [25, 145] on textarea at bounding box center [260, 155] width 491 height 52
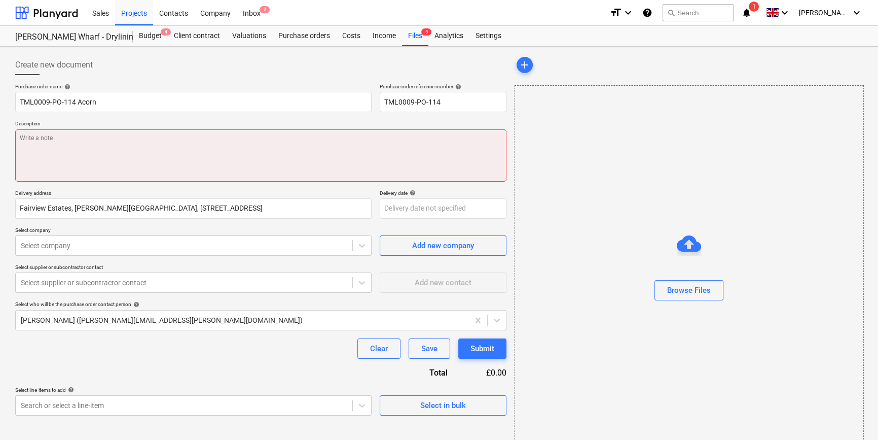
paste textarea "Site contact [PERSON_NAME] [PHONE_NUMBER]"
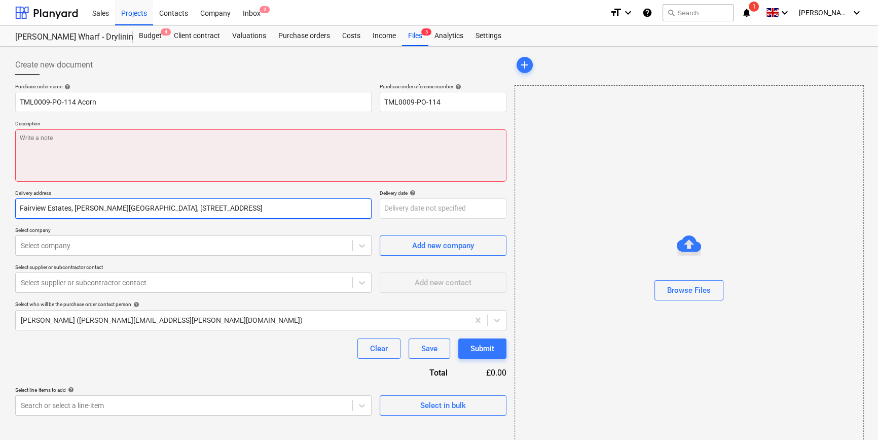
type textarea "x"
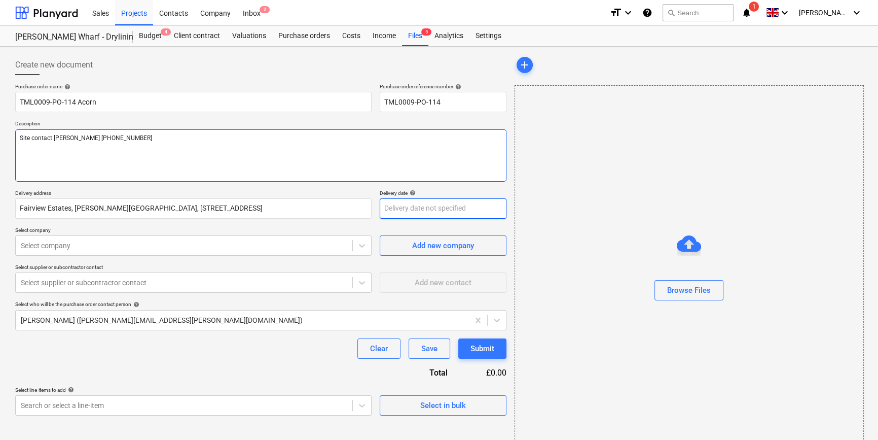
type textarea "Site contact [PERSON_NAME] [PHONE_NUMBER]"
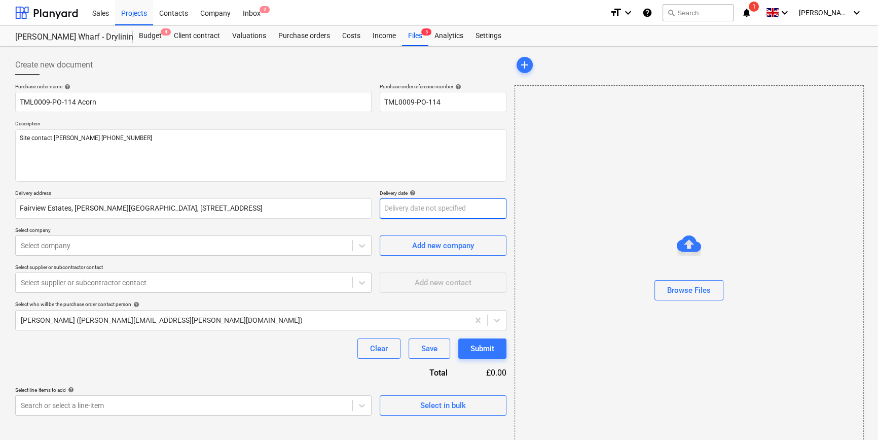
click at [393, 209] on body "Sales Projects Contacts Company Inbox 2 format_size keyboard_arrow_down help se…" at bounding box center [439, 220] width 878 height 440
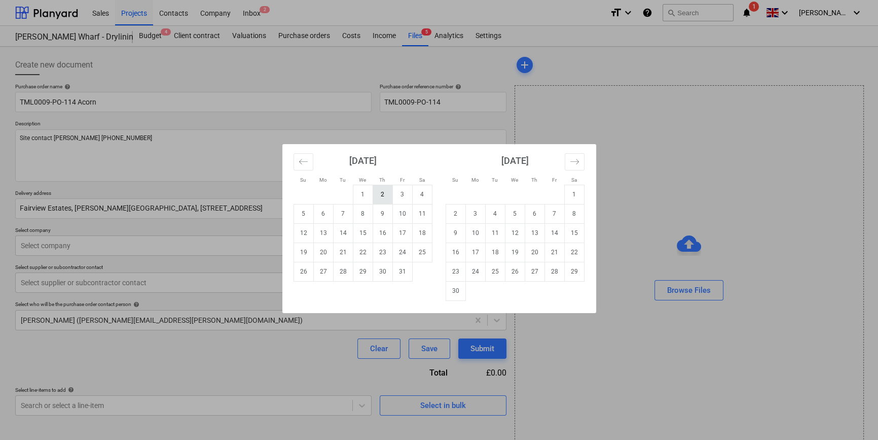
click at [379, 194] on td "2" at bounding box center [383, 194] width 20 height 19
type textarea "x"
type input "[DATE]"
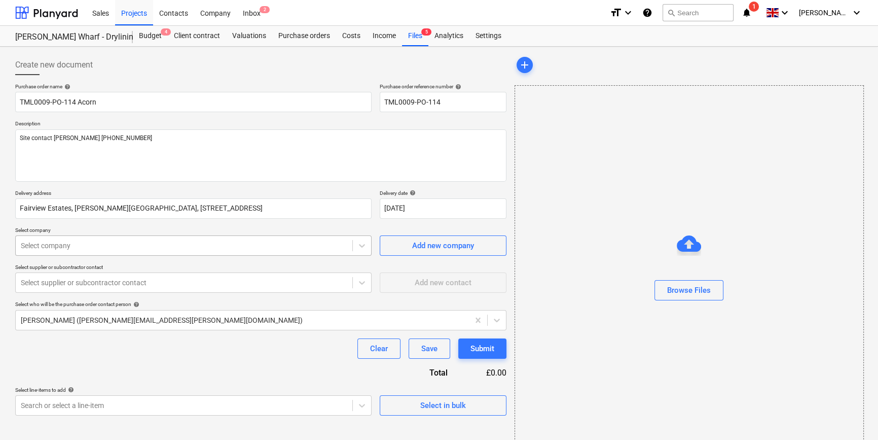
click at [143, 240] on div at bounding box center [184, 245] width 326 height 10
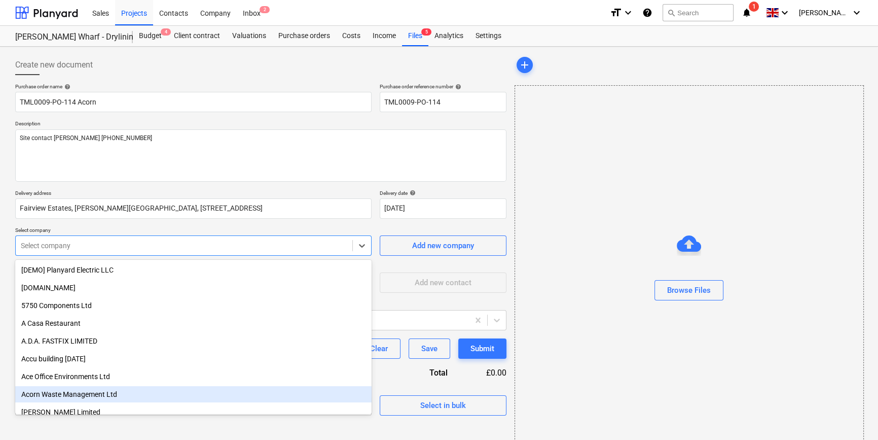
click at [74, 395] on div "Acorn Waste Management Ltd" at bounding box center [193, 394] width 356 height 16
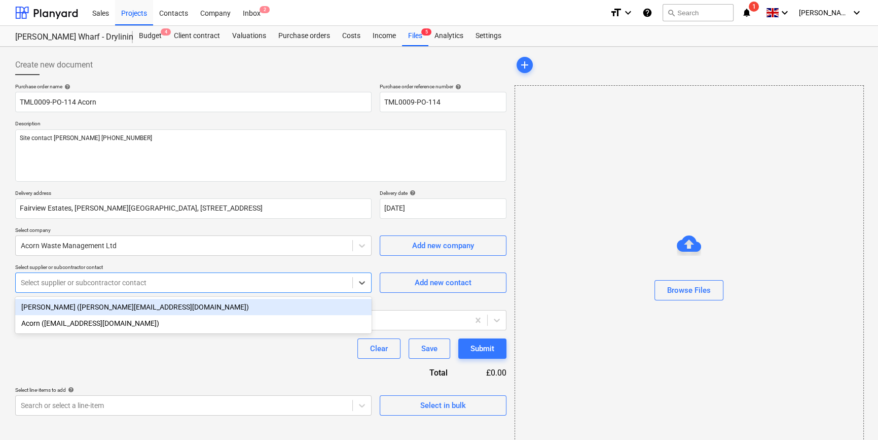
click at [96, 284] on div at bounding box center [184, 282] width 326 height 10
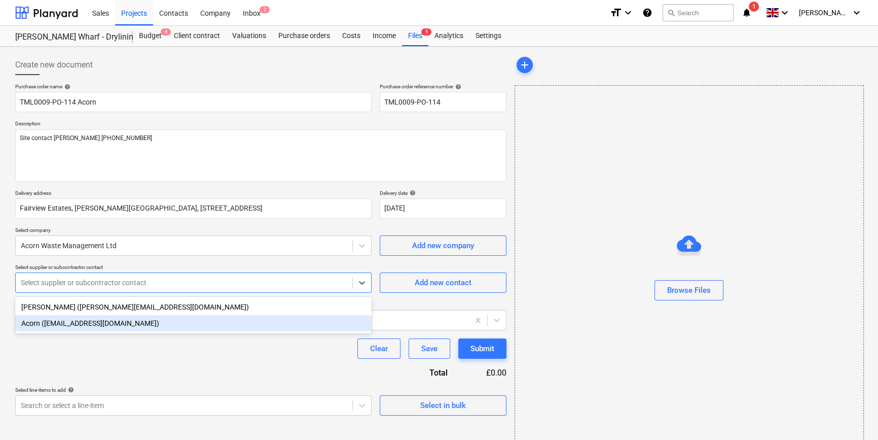
click at [82, 325] on div "Acorn ([EMAIL_ADDRESS][DOMAIN_NAME])" at bounding box center [193, 323] width 356 height 16
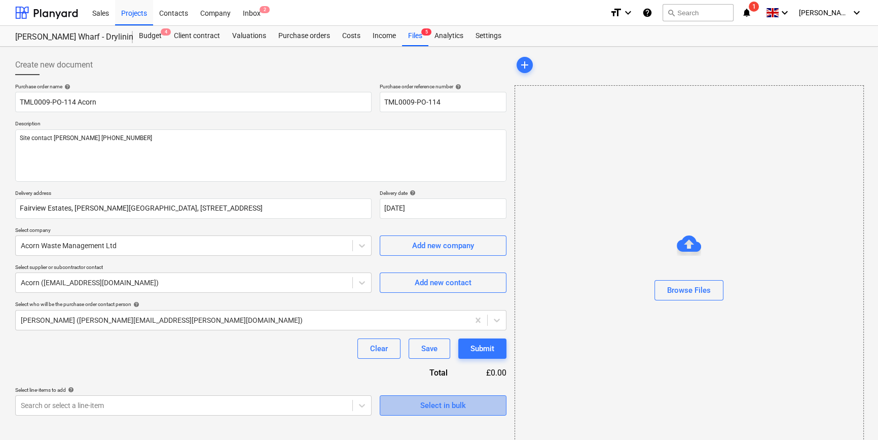
click at [437, 407] on div "Select in bulk" at bounding box center [443, 404] width 46 height 13
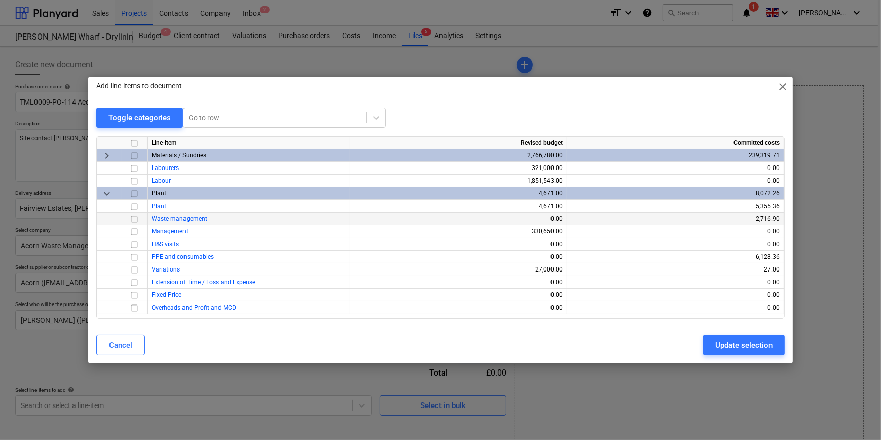
click at [134, 219] on input "checkbox" at bounding box center [134, 219] width 12 height 12
click at [716, 350] on div "Update selection" at bounding box center [743, 344] width 57 height 13
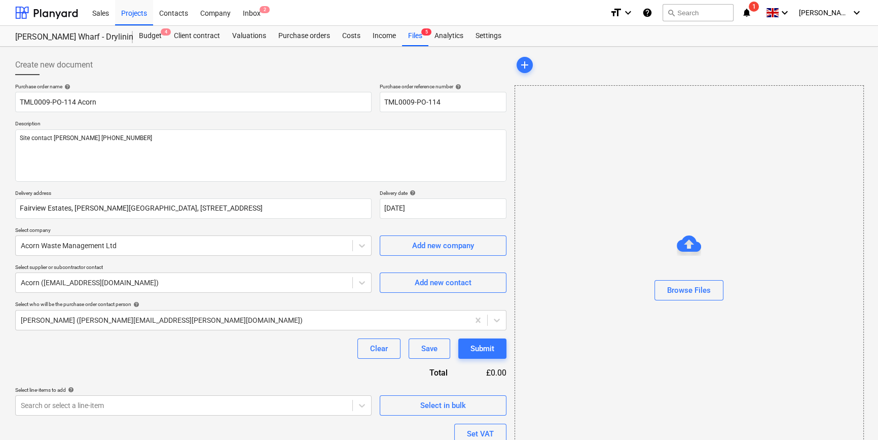
type textarea "x"
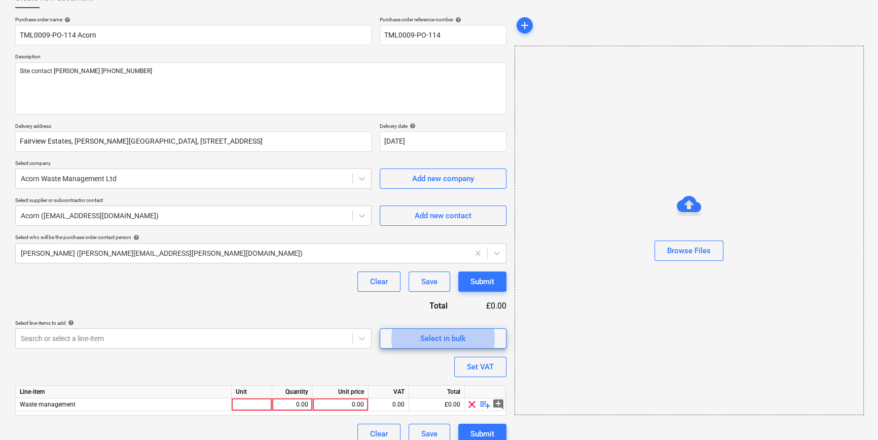
scroll to position [79, 0]
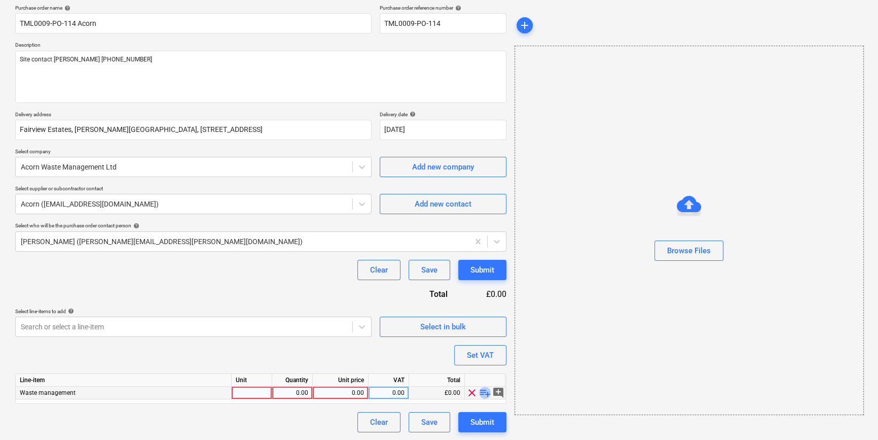
click at [485, 393] on span "playlist_add" at bounding box center [485, 392] width 12 height 12
type textarea "x"
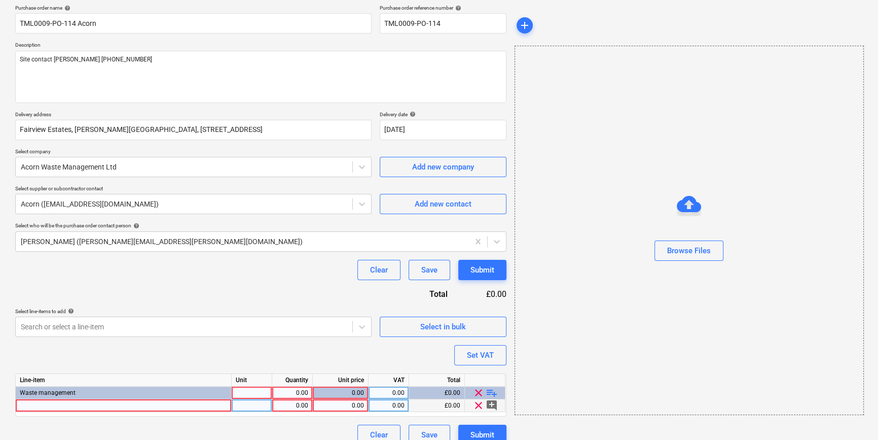
click at [42, 407] on div at bounding box center [124, 405] width 216 height 13
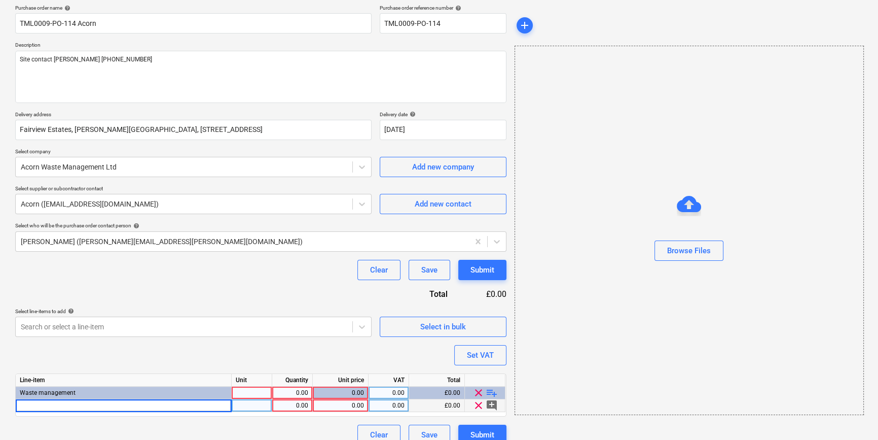
type input "12yd skip exchange plasterboard recycling"
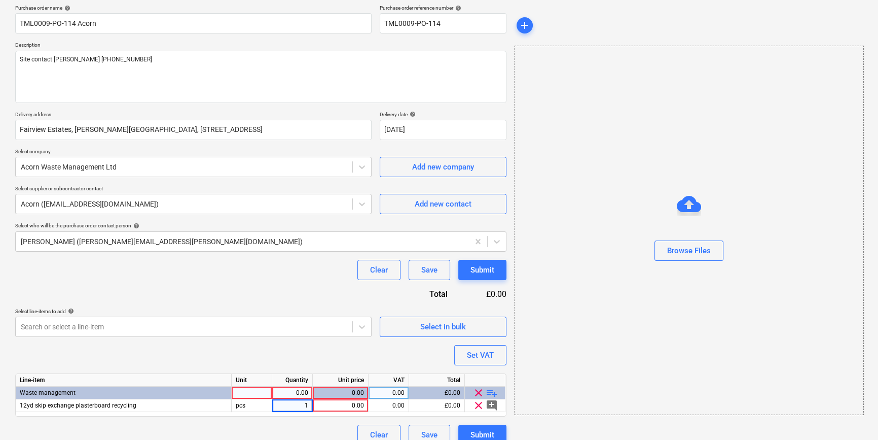
type textarea "x"
type input "260"
type textarea "x"
type input "20"
type textarea "x"
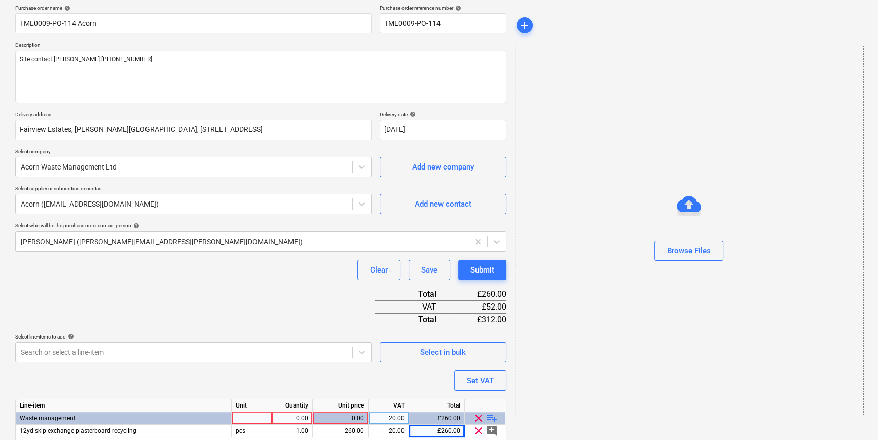
click at [288, 417] on div "0.00" at bounding box center [292, 418] width 32 height 13
type input "1"
click at [267, 289] on div "Purchase order name help TML0009-PO-114 Acorn Purchase order reference number h…" at bounding box center [260, 237] width 491 height 465
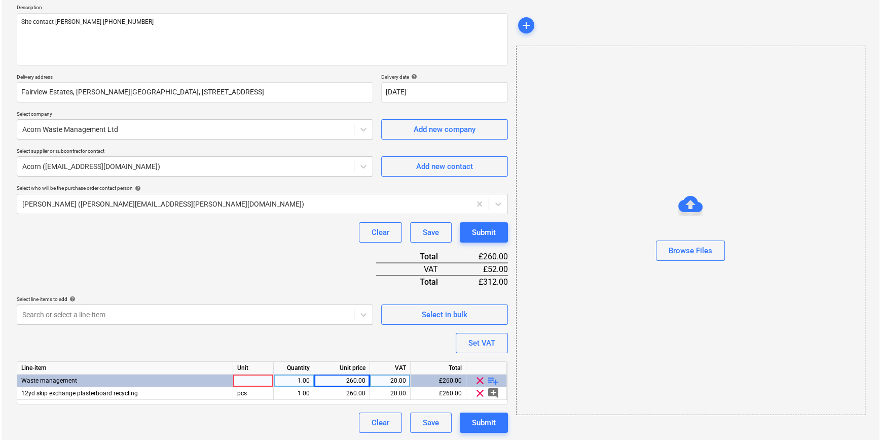
scroll to position [117, 0]
click at [484, 419] on div "Submit" at bounding box center [482, 421] width 24 height 13
type textarea "x"
click at [253, 380] on div at bounding box center [252, 380] width 41 height 13
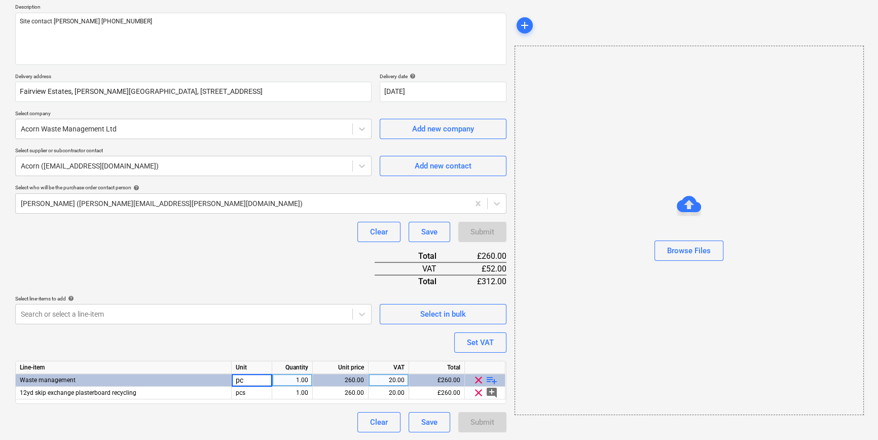
type input "pcs"
click at [252, 261] on div "Purchase order name help TML0009-PO-114 Acorn Purchase order reference number h…" at bounding box center [260, 199] width 491 height 465
click at [486, 424] on div "Submit" at bounding box center [482, 421] width 24 height 13
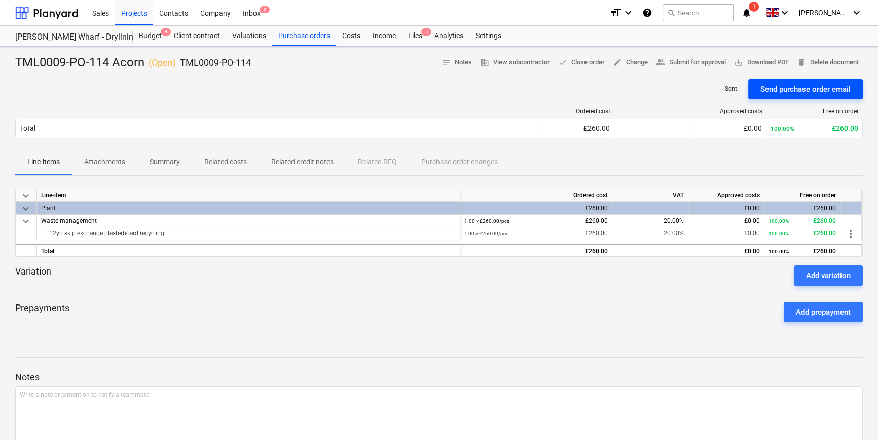
click at [796, 93] on div "Send purchase order email" at bounding box center [805, 89] width 90 height 13
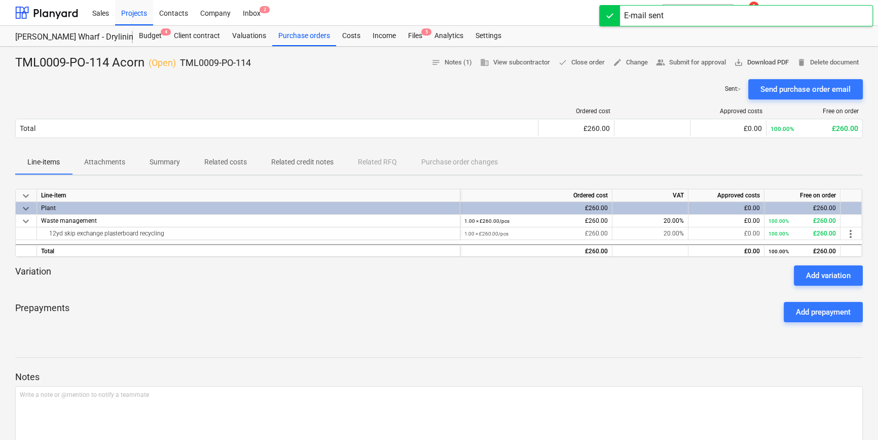
click at [763, 61] on span "save_alt Download PDF" at bounding box center [761, 63] width 55 height 12
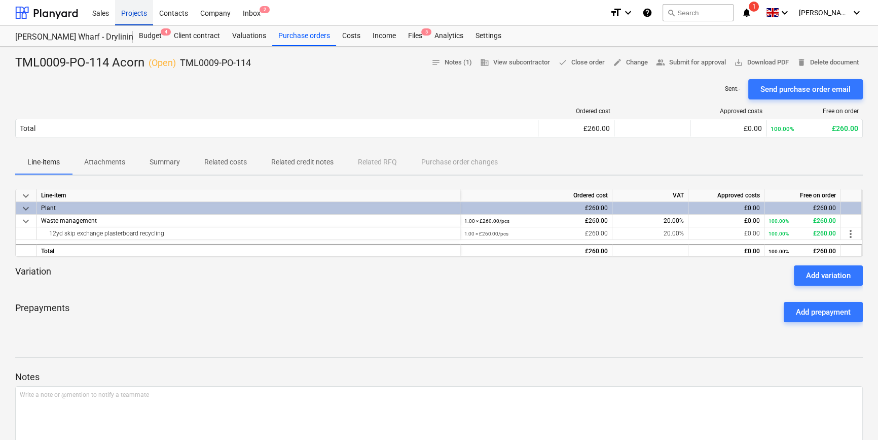
click at [127, 14] on div "Projects" at bounding box center [134, 12] width 38 height 26
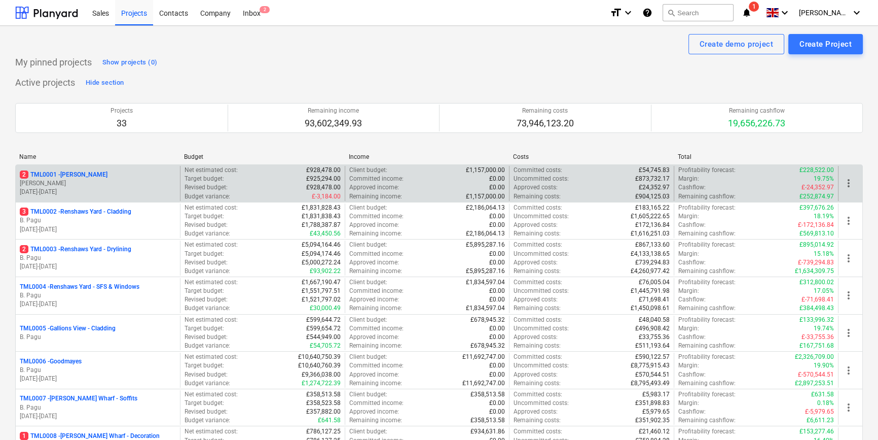
click at [122, 181] on p "[PERSON_NAME]" at bounding box center [98, 183] width 156 height 9
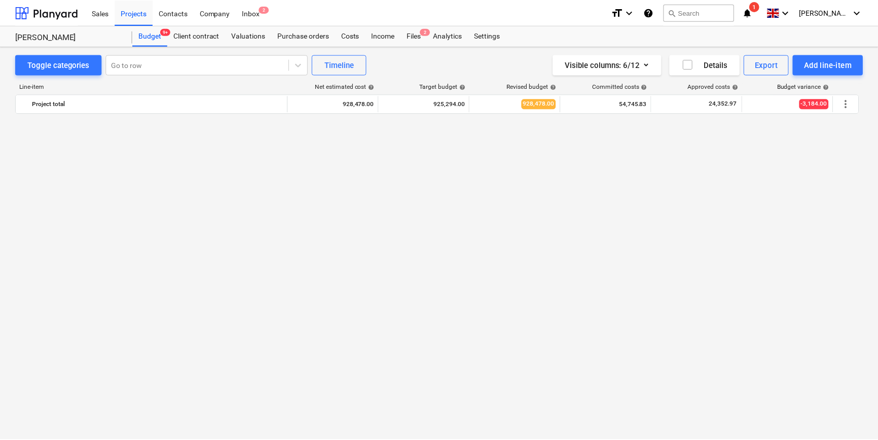
scroll to position [731, 0]
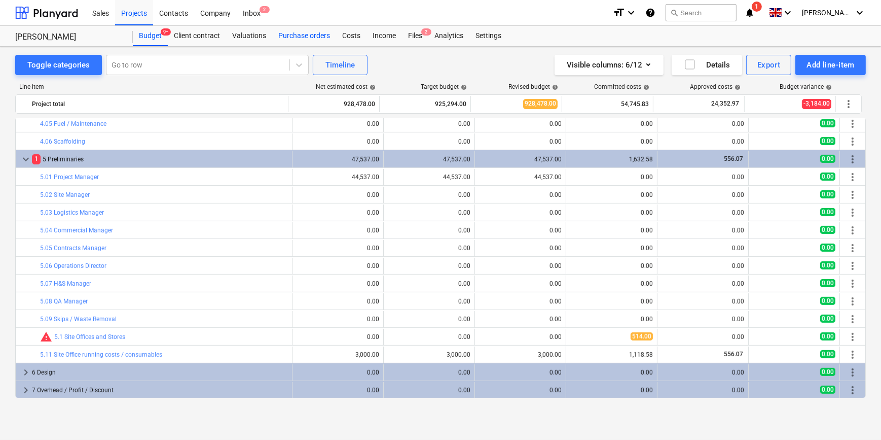
click at [286, 35] on div "Purchase orders" at bounding box center [304, 36] width 64 height 20
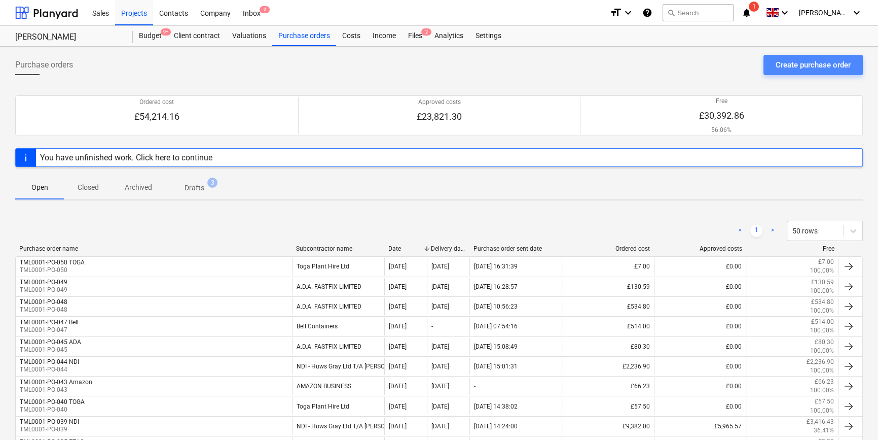
click at [791, 65] on div "Create purchase order" at bounding box center [813, 64] width 75 height 13
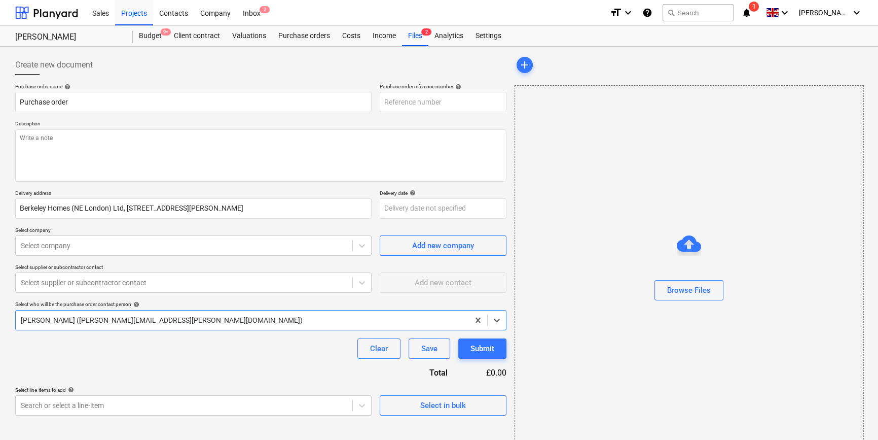
type textarea "x"
type input "TML0001-PO-052"
drag, startPoint x: 450, startPoint y: 100, endPoint x: 379, endPoint y: 104, distance: 71.1
click at [380, 104] on input "TML0001-PO-052" at bounding box center [443, 102] width 127 height 20
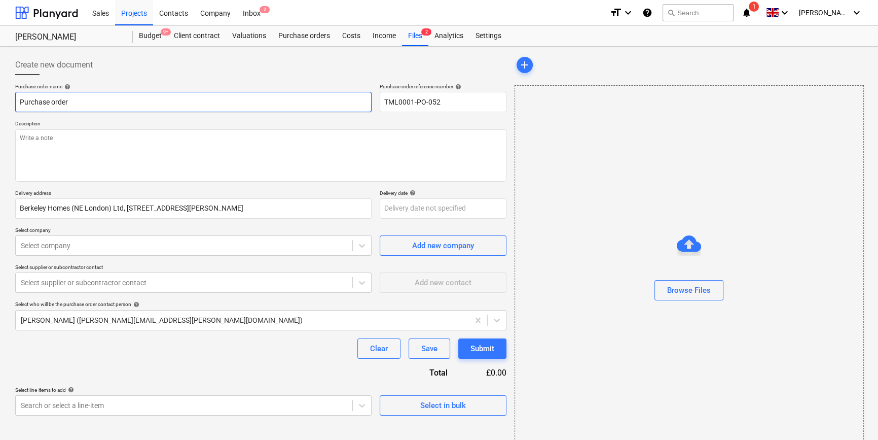
drag, startPoint x: 70, startPoint y: 103, endPoint x: 21, endPoint y: 101, distance: 49.2
click at [18, 101] on input "Purchase order" at bounding box center [193, 102] width 356 height 20
paste input "TML0001-PO-052"
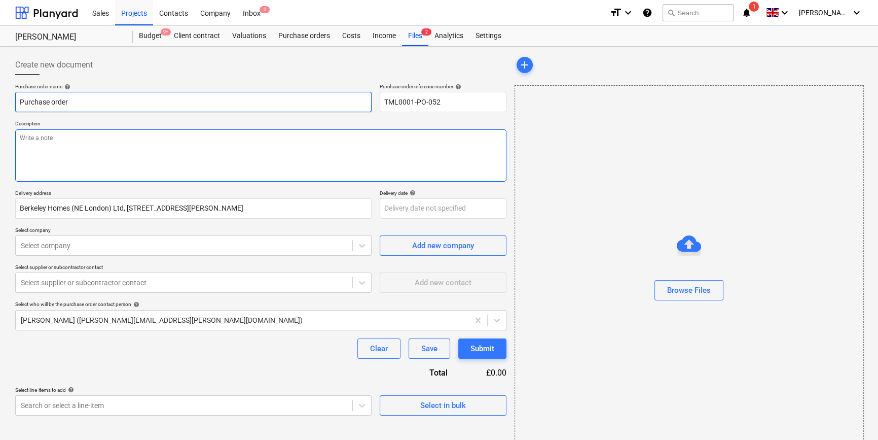
type textarea "x"
type input "TML0001-PO-052"
type textarea "x"
type input "TML0001-PO-052"
type textarea "x"
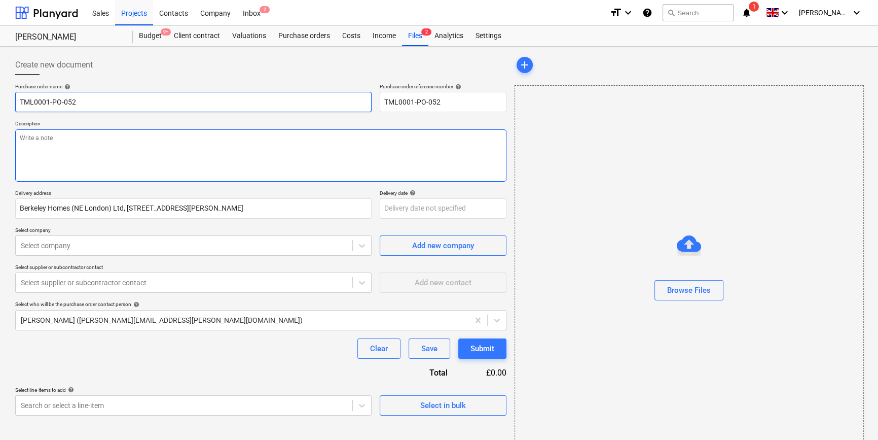
type input "TML0001-PO-052 N"
type textarea "x"
type input "TML0001-PO-052 ND"
type textarea "x"
type input "TML0001-PO-052 NDI"
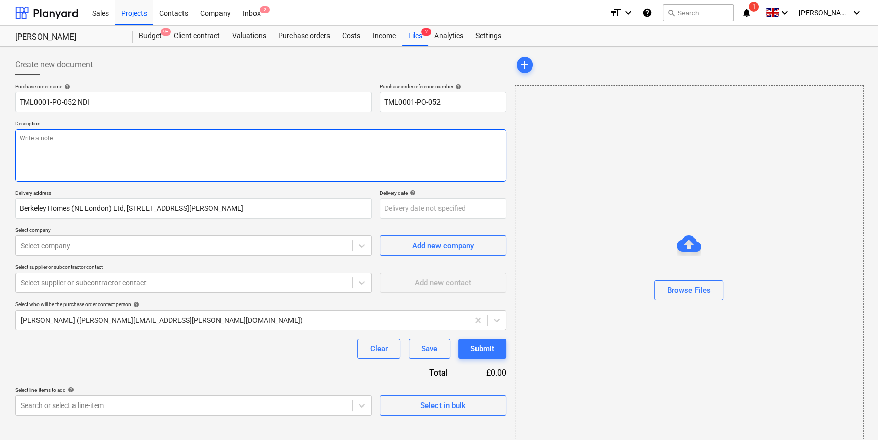
click at [45, 151] on textarea at bounding box center [260, 155] width 491 height 52
type textarea "x"
type textarea "S"
type textarea "x"
type textarea "Si"
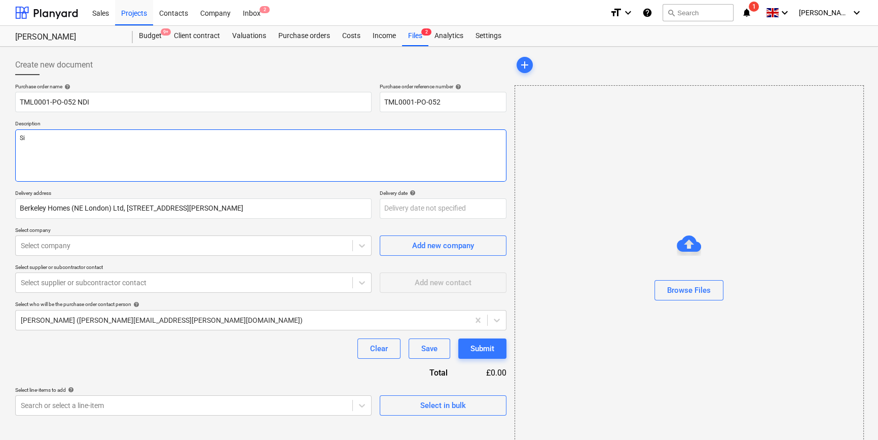
type textarea "x"
type textarea "Sit"
type textarea "x"
type textarea "Site"
type textarea "x"
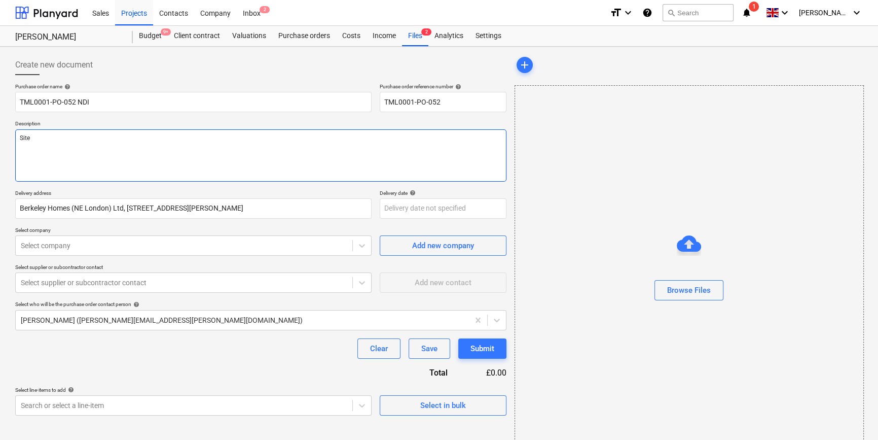
type textarea "Site"
type textarea "x"
type textarea "Site c"
type textarea "x"
type textarea "Site co"
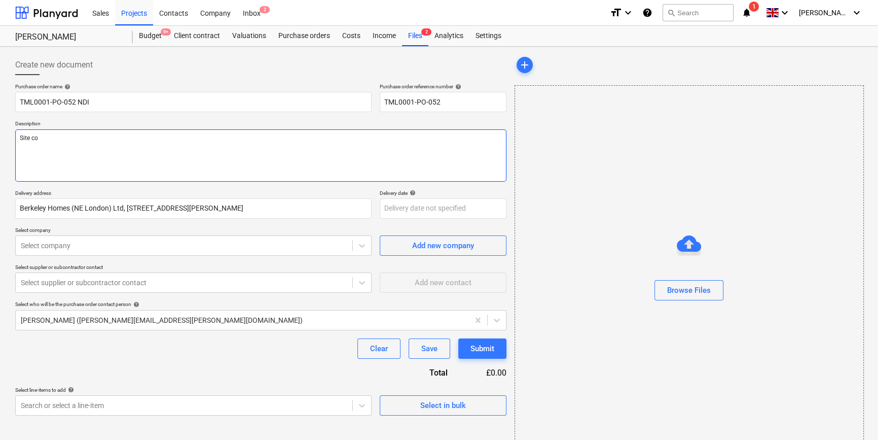
type textarea "x"
type textarea "Site con"
type textarea "x"
type textarea "Site cont"
type textarea "x"
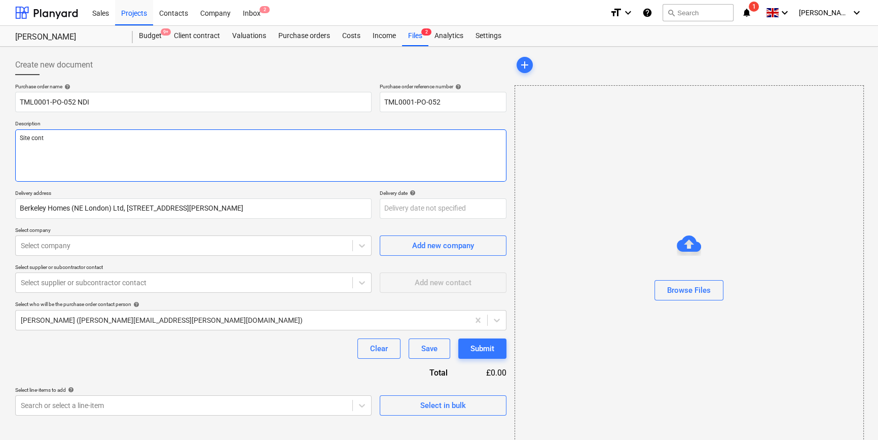
type textarea "Site conta"
type textarea "x"
type textarea "Site contac"
type textarea "x"
type textarea "Site contact"
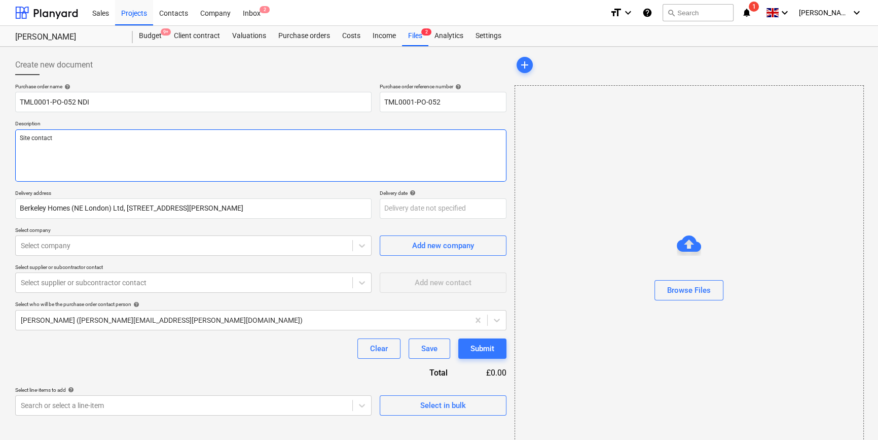
type textarea "x"
type textarea "Site contact"
type textarea "x"
type textarea "Site contact m"
type textarea "x"
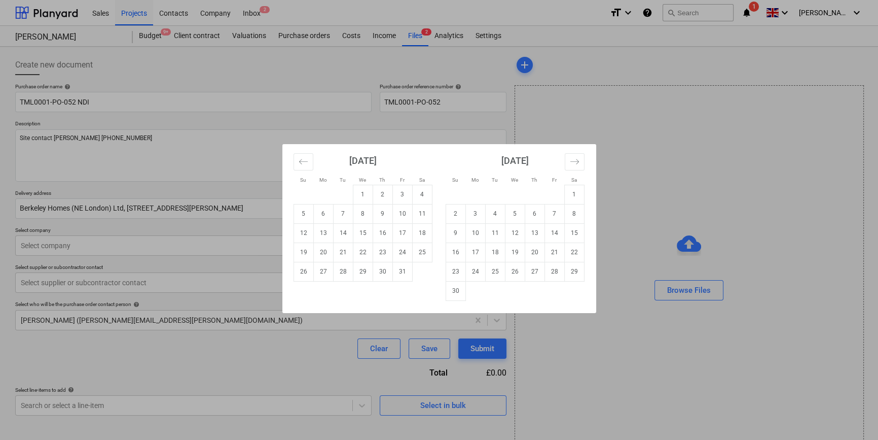
click at [430, 209] on body "Sales Projects Contacts Company Inbox 2 format_size keyboard_arrow_down help se…" at bounding box center [439, 220] width 878 height 440
click at [324, 232] on td "13" at bounding box center [323, 232] width 20 height 19
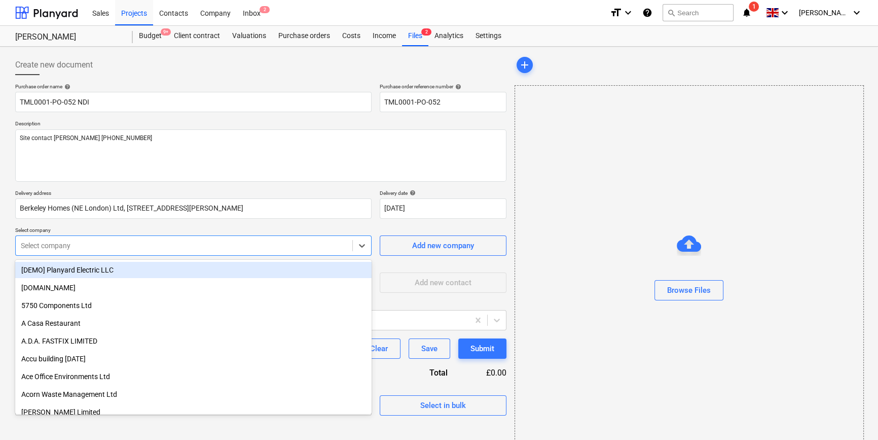
click at [306, 243] on div at bounding box center [184, 245] width 326 height 10
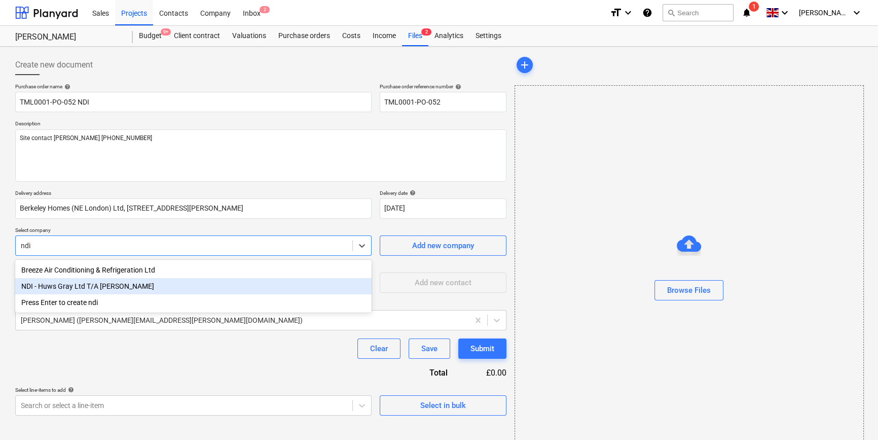
click at [76, 287] on div "NDI - Huws Gray Ltd T/A [PERSON_NAME]" at bounding box center [193, 286] width 356 height 16
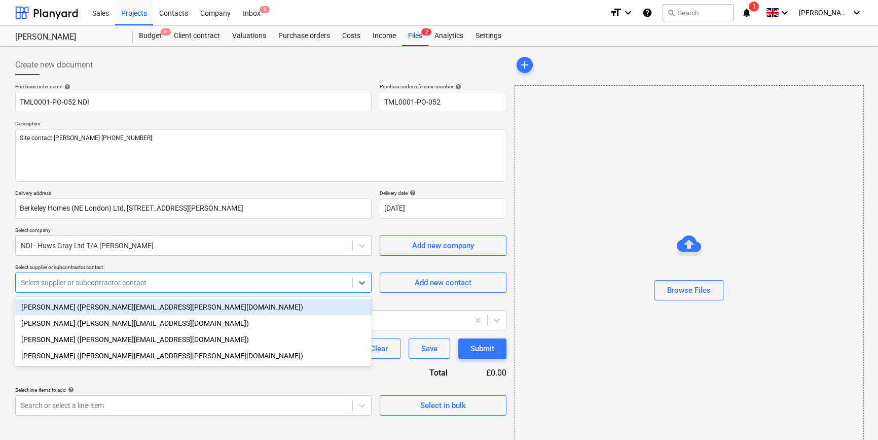
click at [75, 284] on div at bounding box center [184, 282] width 326 height 10
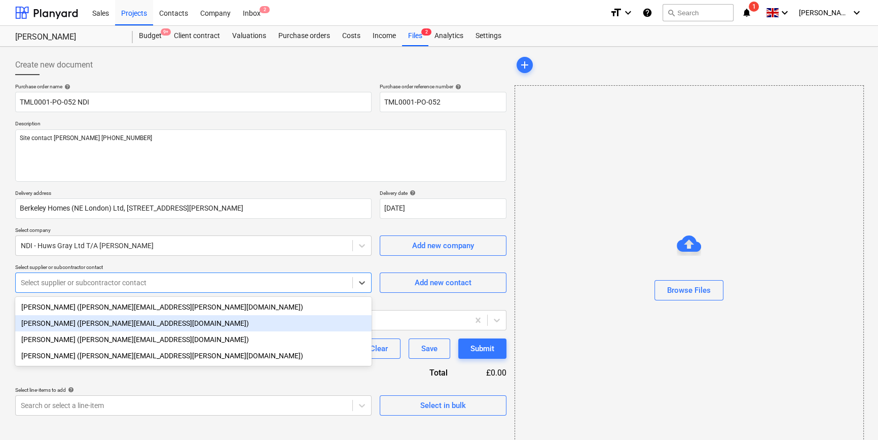
click at [61, 323] on div "[PERSON_NAME] ([PERSON_NAME][EMAIL_ADDRESS][DOMAIN_NAME])" at bounding box center [193, 323] width 356 height 16
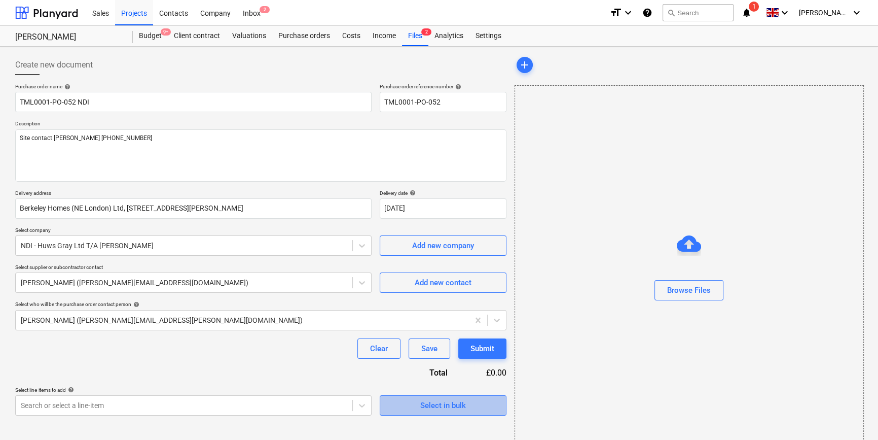
click at [420, 405] on div "Select in bulk" at bounding box center [443, 404] width 46 height 13
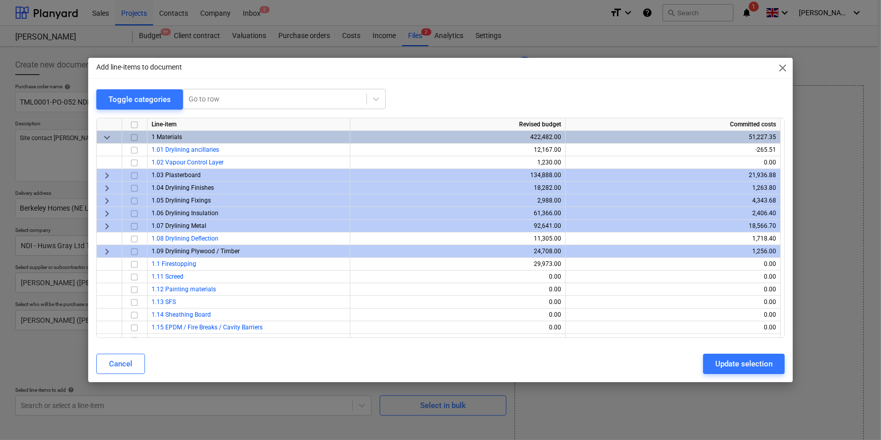
click at [106, 187] on span "keyboard_arrow_right" at bounding box center [107, 187] width 12 height 12
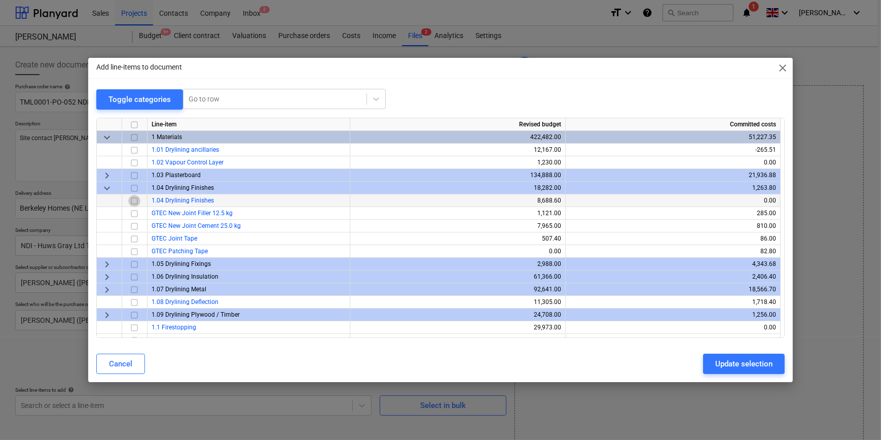
click at [136, 200] on input "checkbox" at bounding box center [134, 200] width 12 height 12
click at [730, 368] on div "Update selection" at bounding box center [743, 363] width 57 height 13
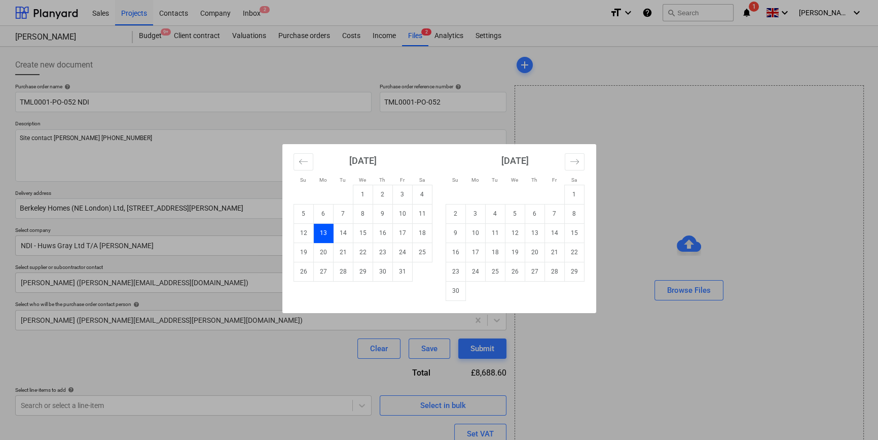
click at [440, 204] on body "Sales Projects Contacts Company Inbox 2 format_size keyboard_arrow_down help se…" at bounding box center [439, 220] width 878 height 440
click at [325, 213] on td "6" at bounding box center [323, 213] width 20 height 19
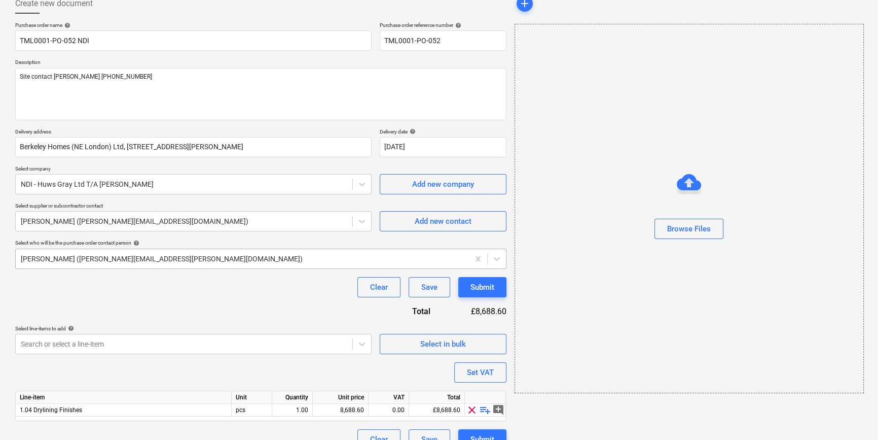
scroll to position [79, 0]
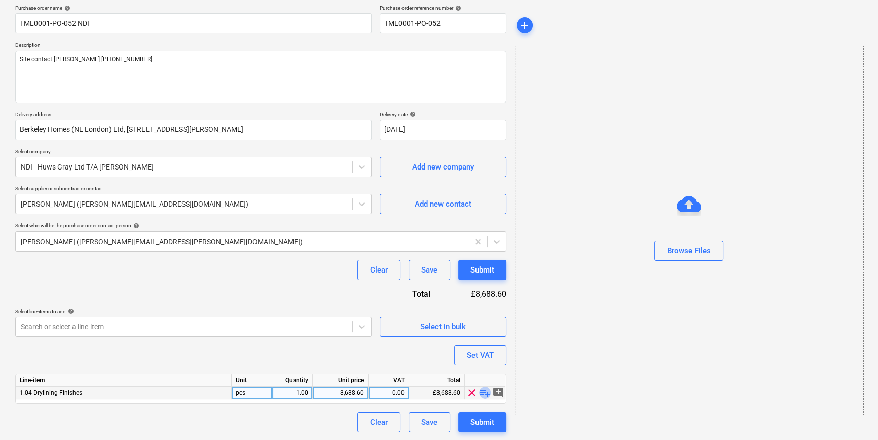
click at [483, 391] on span "playlist_add" at bounding box center [485, 392] width 12 height 12
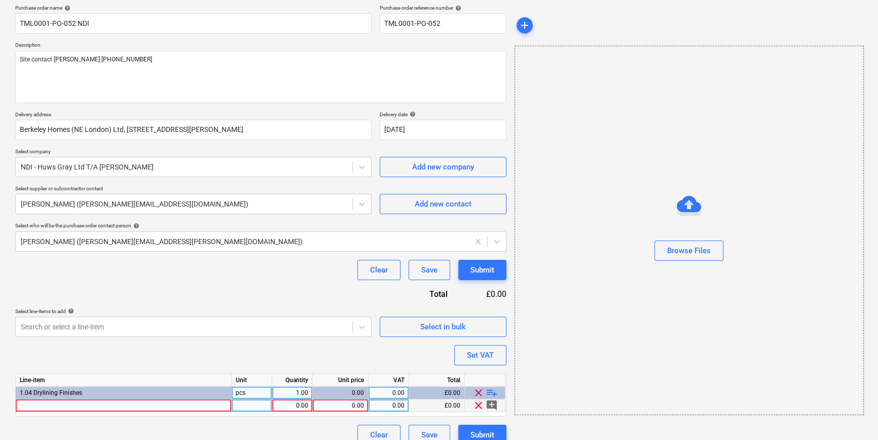
click at [39, 407] on div at bounding box center [124, 405] width 216 height 13
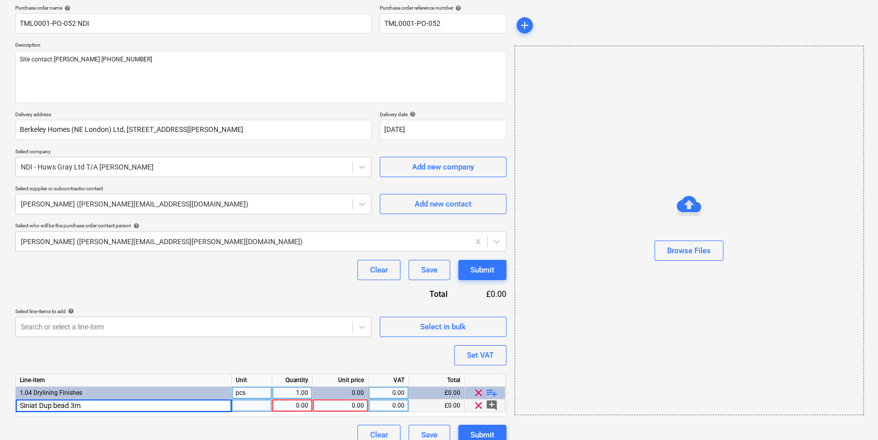
click at [48, 405] on input "Siniat Dup bead 3m" at bounding box center [123, 405] width 215 height 12
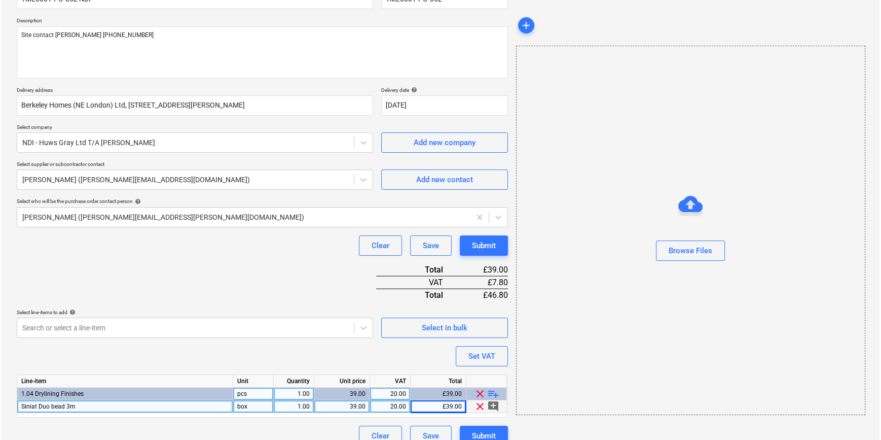
scroll to position [117, 0]
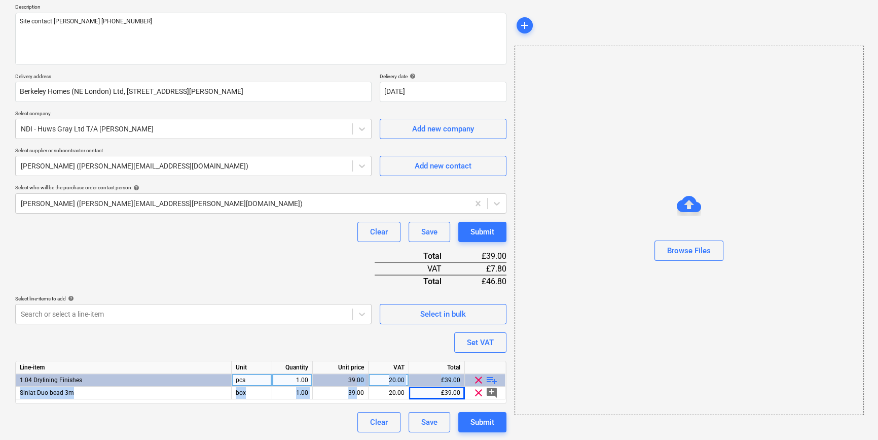
click at [358, 385] on div "Line-item Unit Quantity Unit price VAT Total 1.04 Drylining Finishes pcs 1.00 3…" at bounding box center [260, 381] width 491 height 43
drag, startPoint x: 358, startPoint y: 385, endPoint x: 307, endPoint y: 337, distance: 70.3
click at [307, 337] on div "Purchase order name help TML0001-PO-052 NDI Purchase order reference number hel…" at bounding box center [260, 199] width 491 height 465
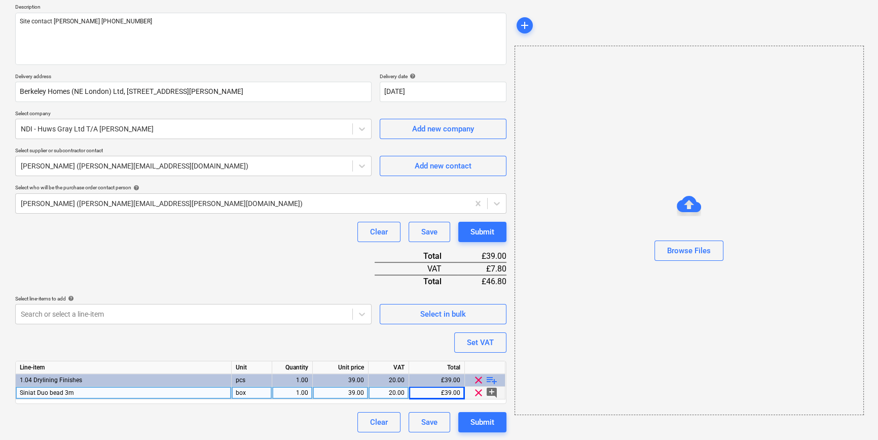
click at [349, 391] on div "39.00" at bounding box center [340, 392] width 47 height 13
click at [491, 422] on div "Submit" at bounding box center [482, 421] width 24 height 13
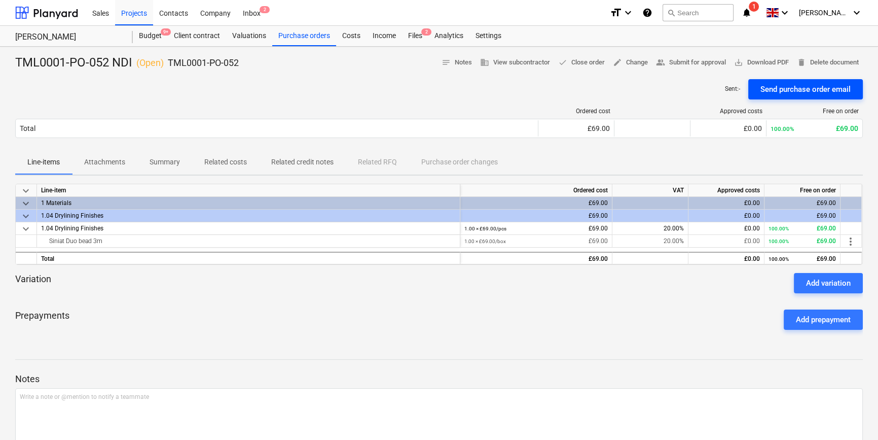
click at [794, 88] on div "Send purchase order email" at bounding box center [805, 89] width 90 height 13
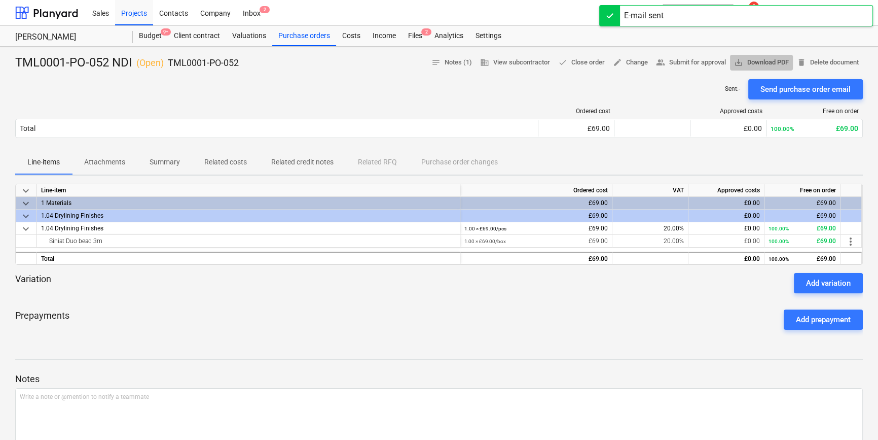
click at [772, 66] on span "save_alt Download PDF" at bounding box center [761, 63] width 55 height 12
